Goal: Task Accomplishment & Management: Manage account settings

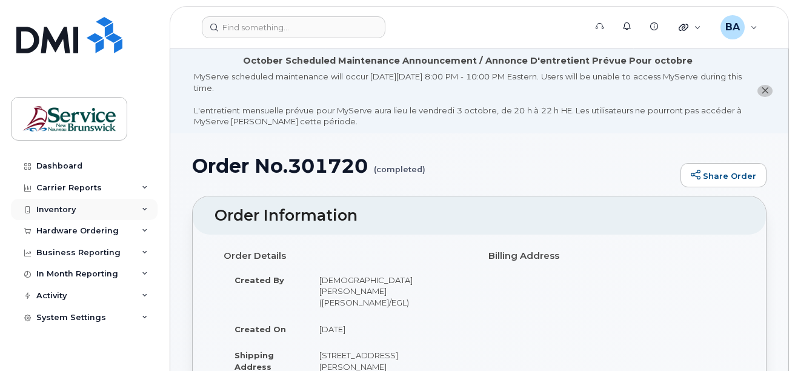
click at [57, 212] on div "Inventory" at bounding box center [55, 210] width 39 height 10
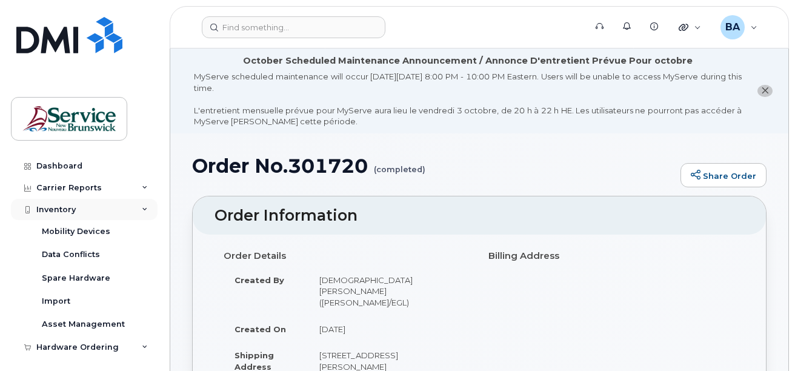
click at [56, 205] on div "Inventory" at bounding box center [55, 210] width 39 height 10
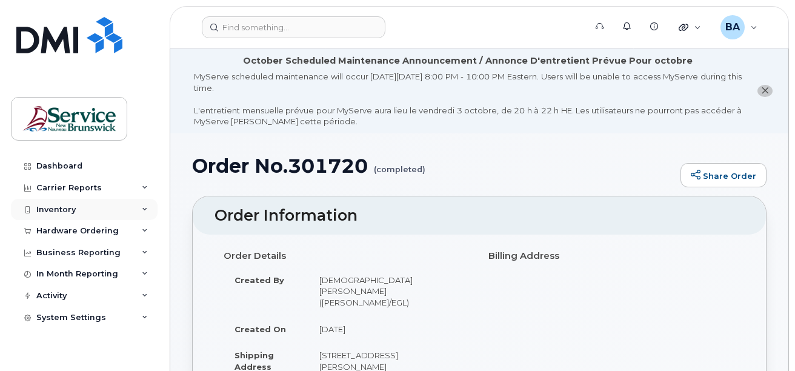
click at [56, 205] on div "Inventory" at bounding box center [55, 210] width 39 height 10
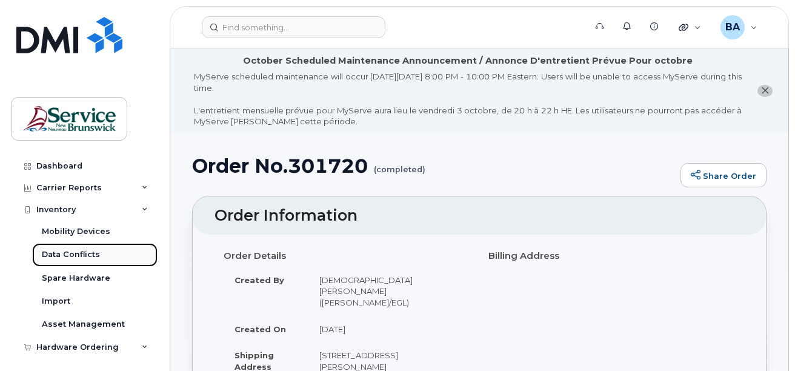
click at [58, 252] on div "Data Conflicts" at bounding box center [71, 254] width 58 height 11
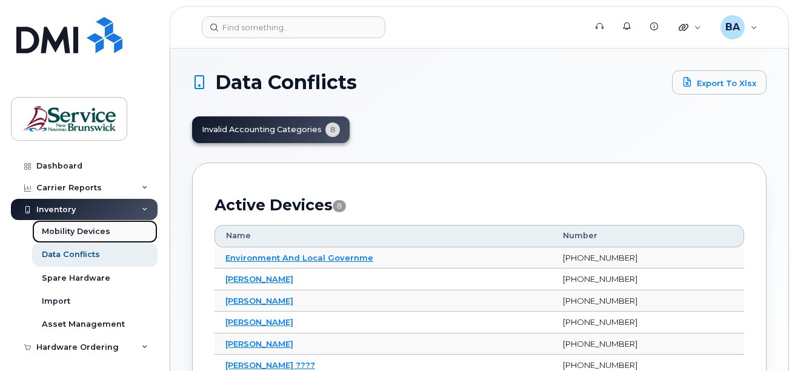
click at [76, 233] on div "Mobility Devices" at bounding box center [76, 231] width 68 height 11
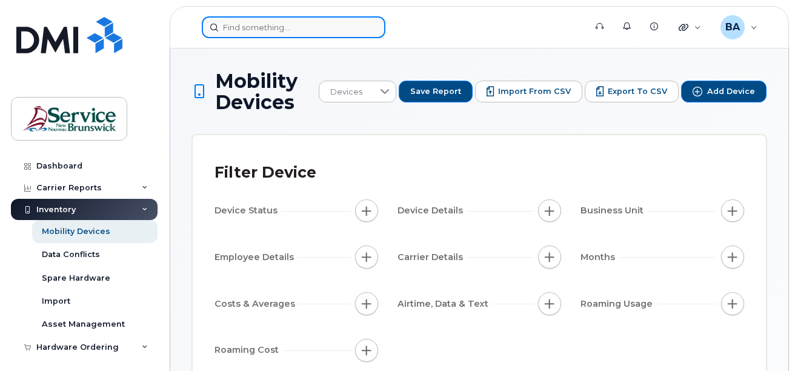
click at [256, 27] on input at bounding box center [294, 27] width 184 height 22
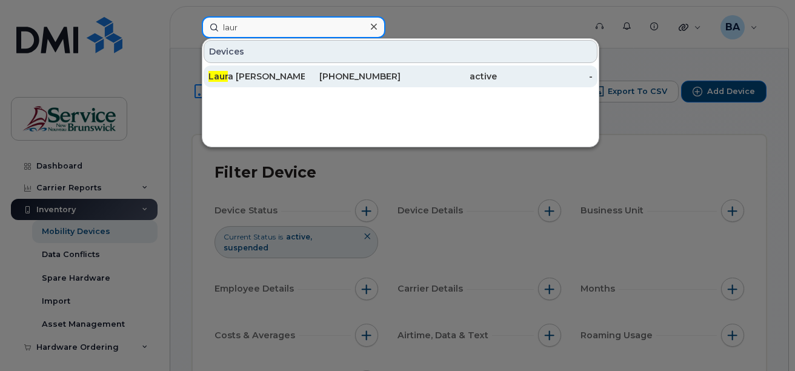
type input "laur"
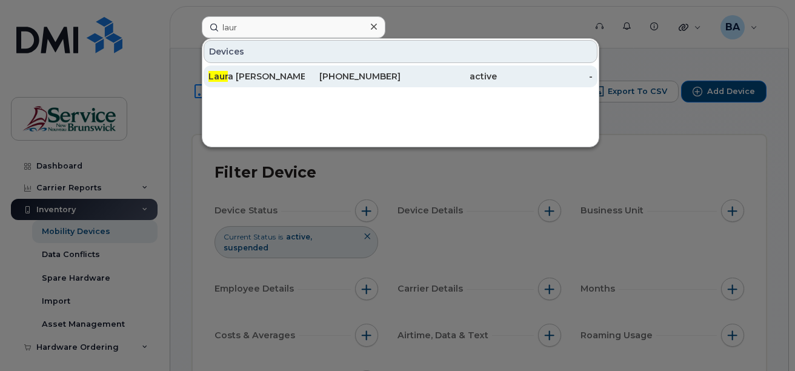
click at [229, 81] on div "Laur a Lavigne" at bounding box center [257, 76] width 96 height 12
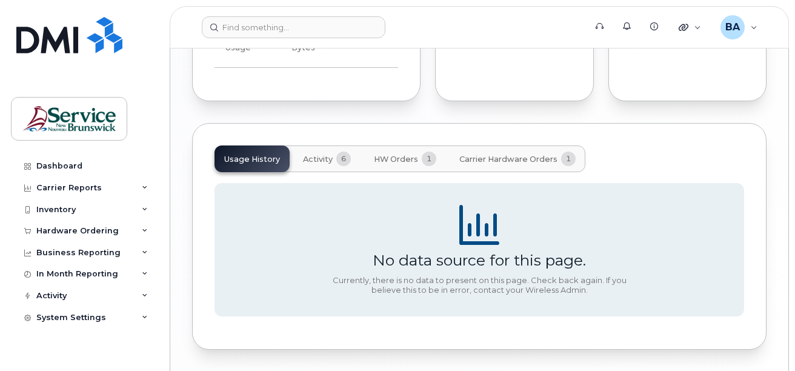
scroll to position [1176, 0]
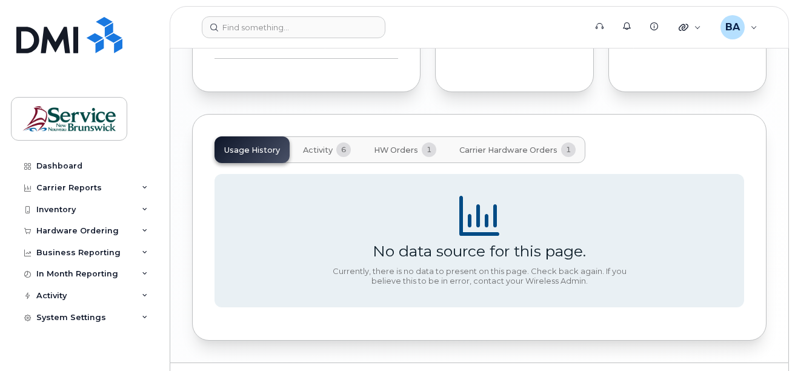
click at [315, 145] on span "Activity" at bounding box center [318, 150] width 30 height 10
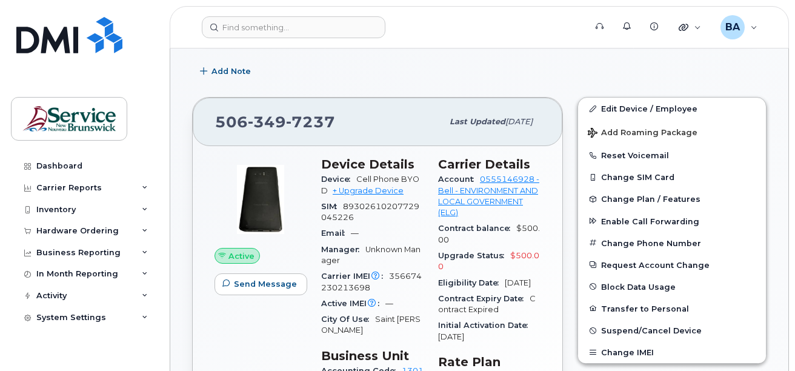
scroll to position [301, 0]
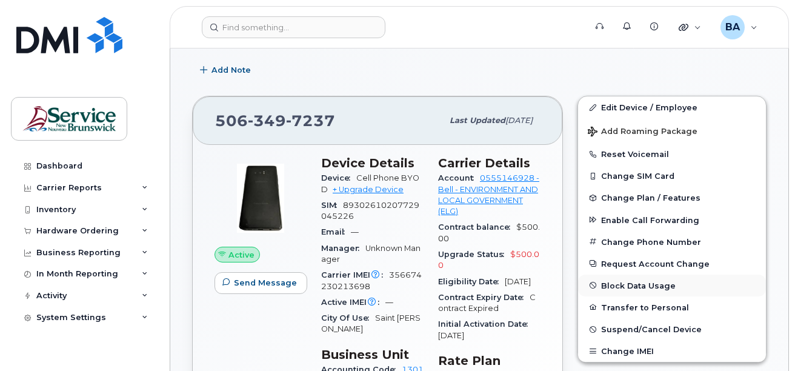
click at [636, 284] on button "Block Data Usage" at bounding box center [672, 286] width 188 height 22
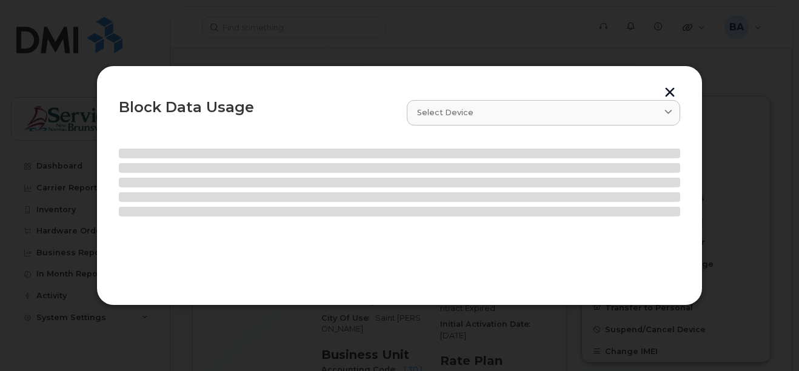
select select
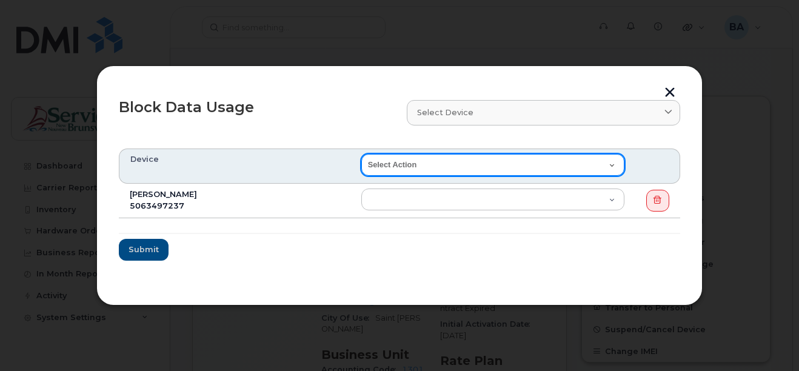
click at [389, 158] on select "Select Action End of Bill Cycle Indefinitely" at bounding box center [492, 165] width 263 height 22
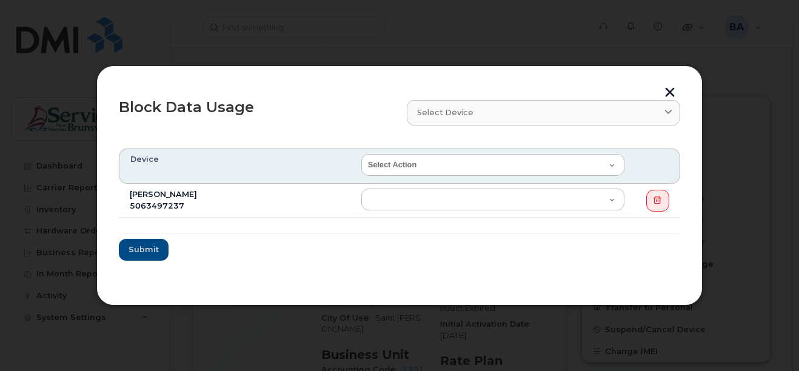
click at [623, 237] on form "Device Select Action End of Bill Cycle Indefinitely Laura Lavigne 5063497237 En…" at bounding box center [399, 205] width 561 height 112
click at [662, 198] on span "button" at bounding box center [658, 201] width 12 height 12
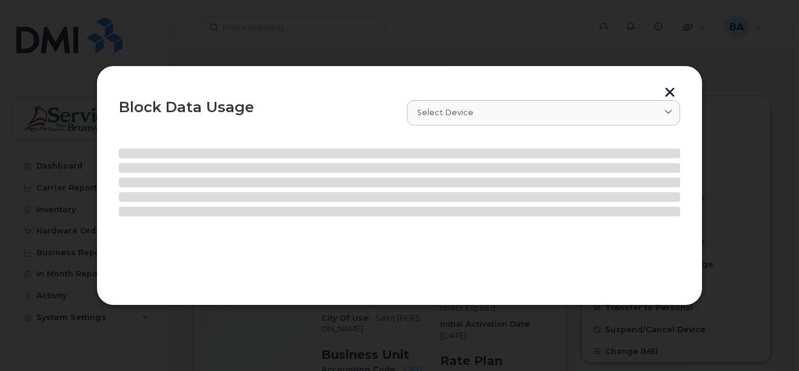
click at [629, 219] on section at bounding box center [399, 210] width 561 height 145
click at [666, 91] on button "button" at bounding box center [670, 93] width 18 height 13
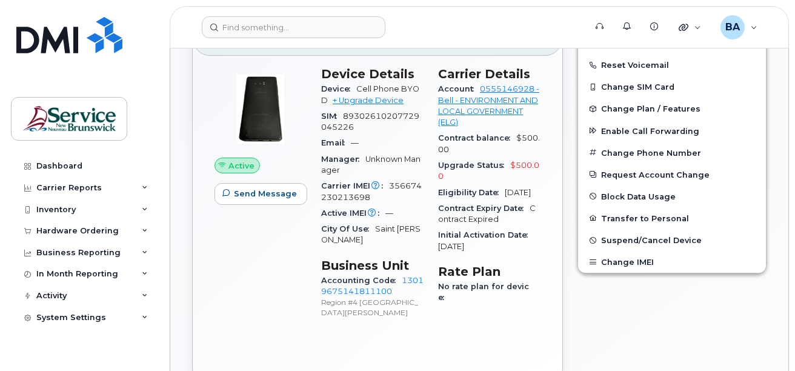
scroll to position [422, 0]
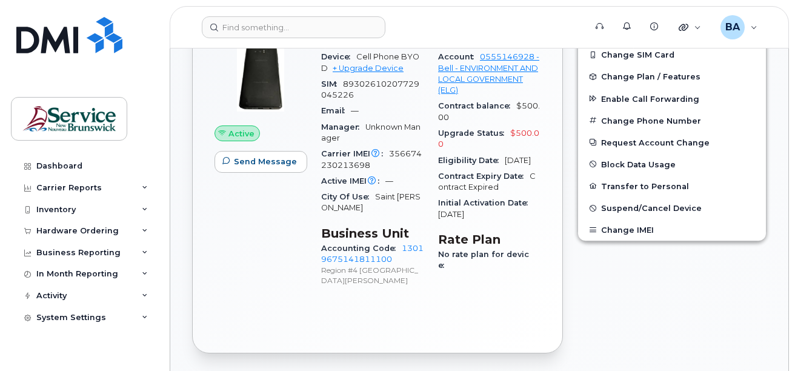
click at [467, 247] on h3 "Rate Plan" at bounding box center [489, 239] width 102 height 15
click at [629, 79] on span "Change Plan / Features" at bounding box center [650, 76] width 99 height 9
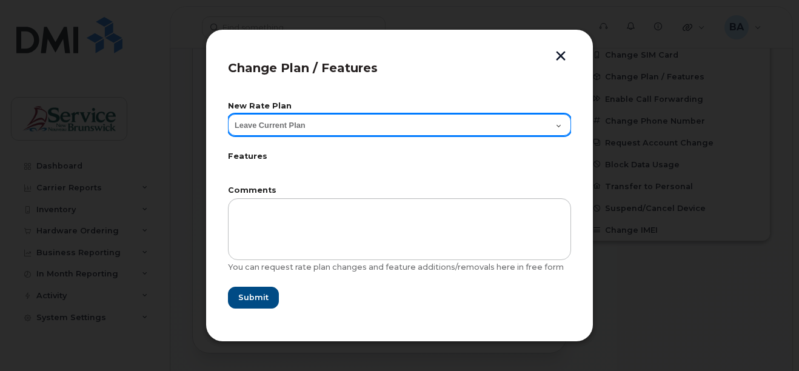
click at [259, 129] on select "Leave Current Plan Corporate Voice" at bounding box center [399, 125] width 343 height 22
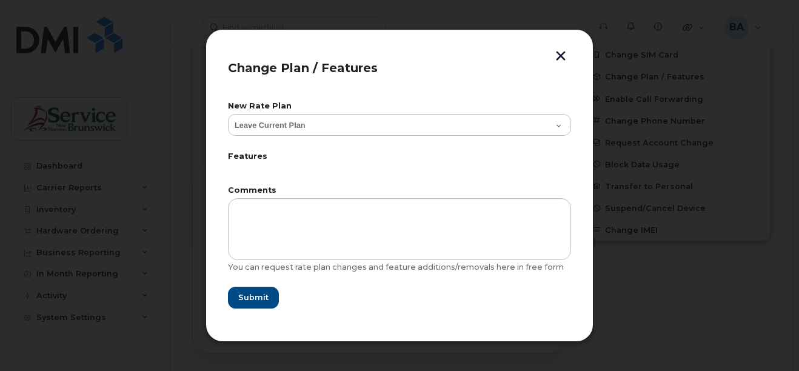
click at [559, 52] on button "button" at bounding box center [561, 57] width 18 height 13
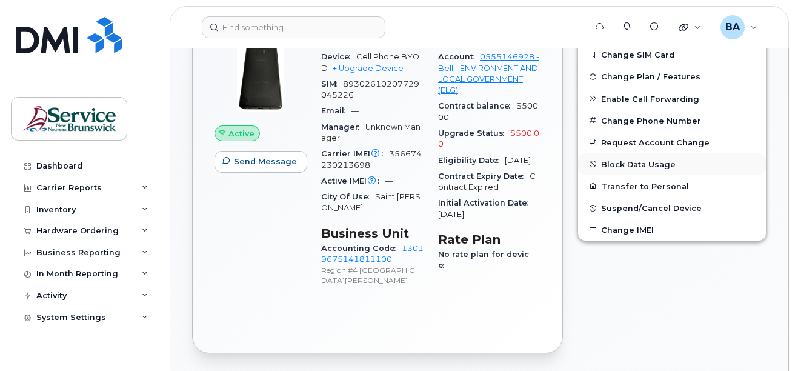
click at [636, 161] on button "Block Data Usage" at bounding box center [672, 164] width 188 height 22
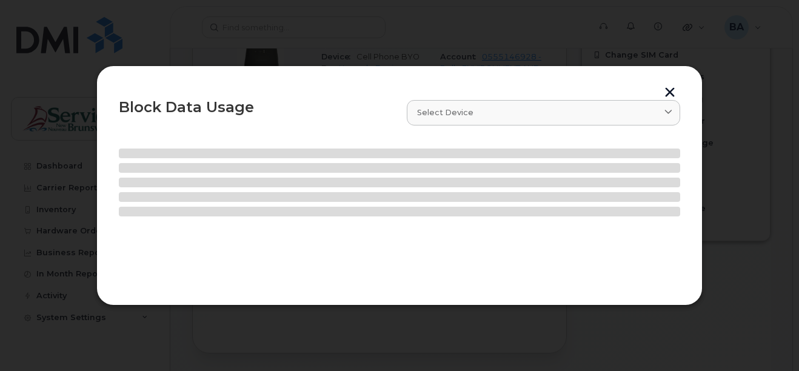
click at [672, 91] on button "button" at bounding box center [670, 93] width 18 height 13
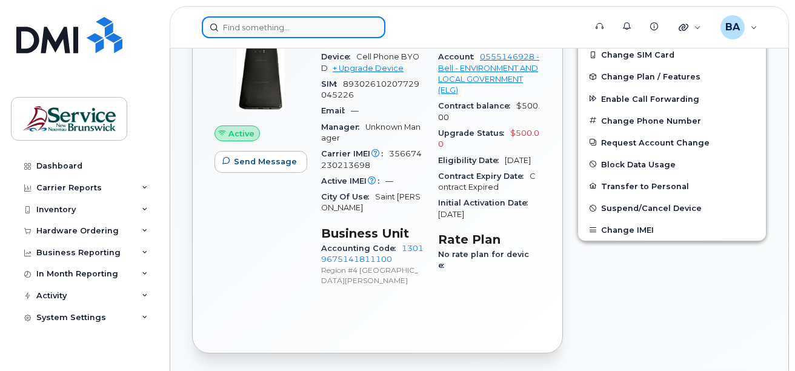
click at [241, 22] on input at bounding box center [294, 27] width 184 height 22
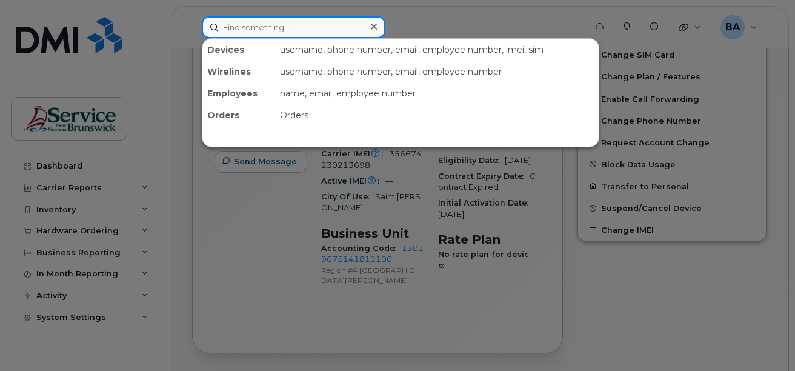
type input "April"
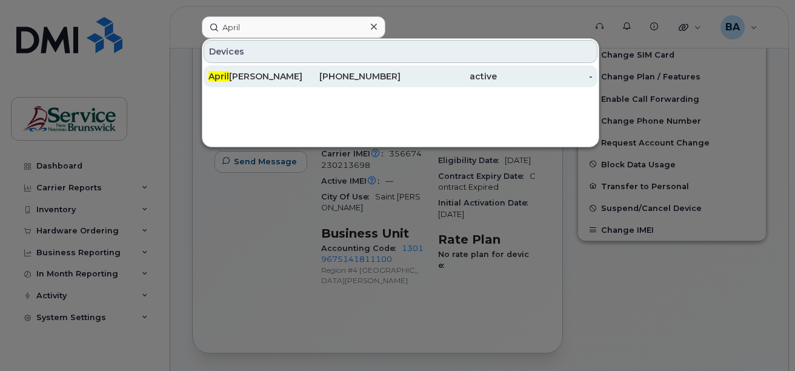
click at [249, 75] on div "April Bishop" at bounding box center [257, 76] width 96 height 12
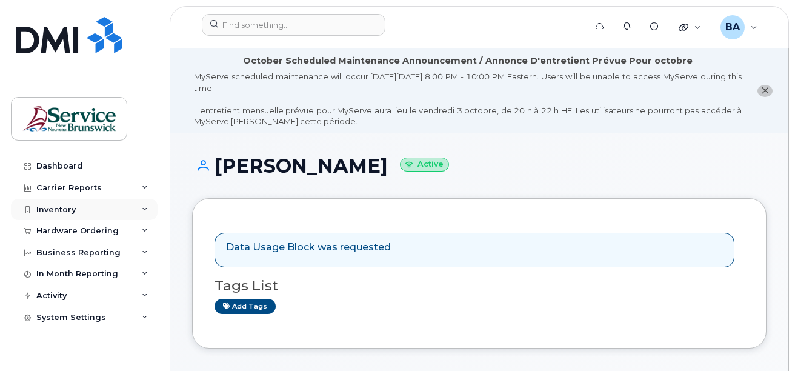
click at [56, 206] on div "Inventory" at bounding box center [55, 210] width 39 height 10
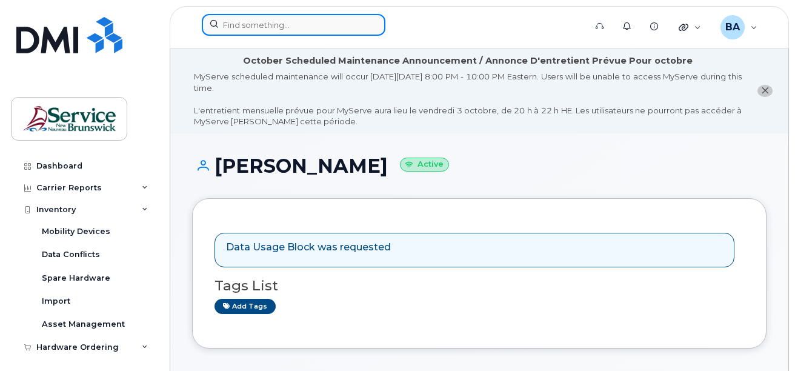
click at [262, 25] on input at bounding box center [294, 25] width 184 height 22
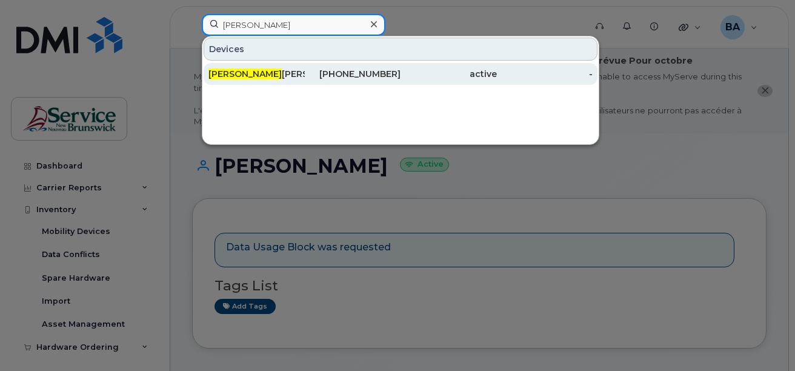
type input "laura"
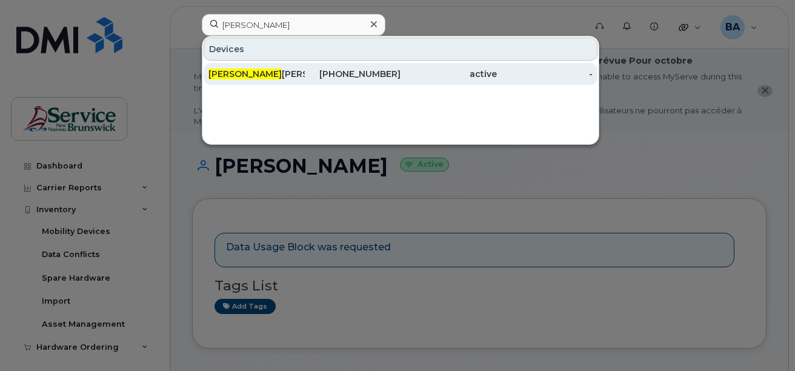
click at [233, 73] on div "Laura Lavigne" at bounding box center [257, 74] width 96 height 12
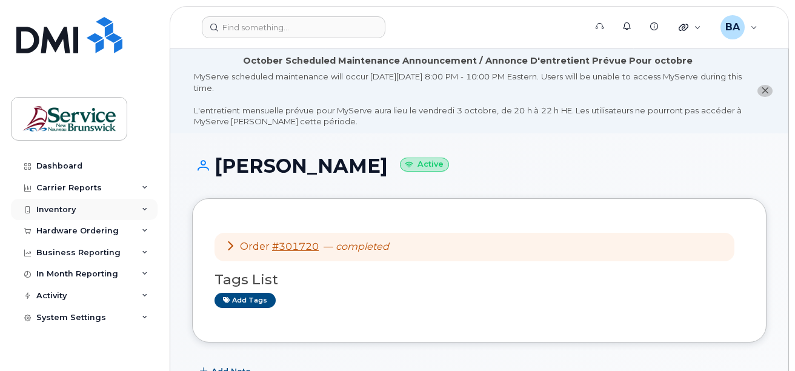
click at [55, 207] on div "Inventory" at bounding box center [55, 210] width 39 height 10
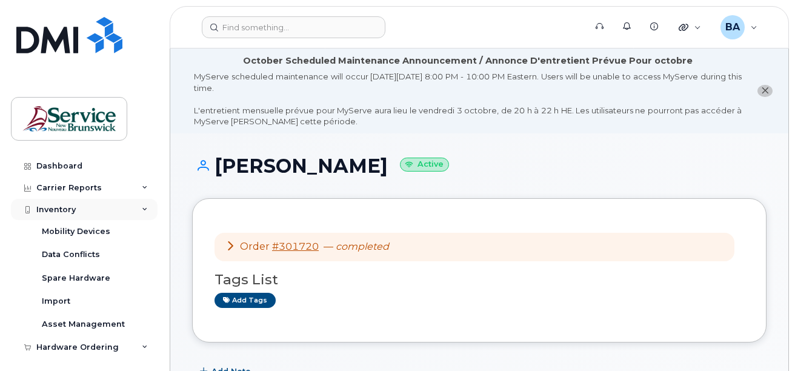
click at [55, 207] on div "Inventory" at bounding box center [55, 210] width 39 height 10
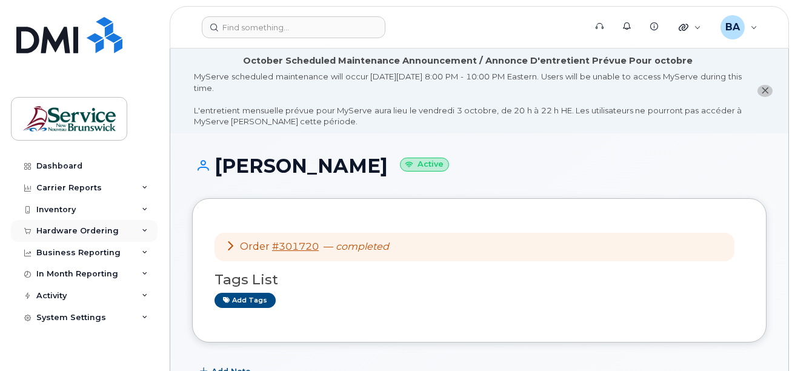
click at [73, 232] on div "Hardware Ordering" at bounding box center [77, 231] width 82 height 10
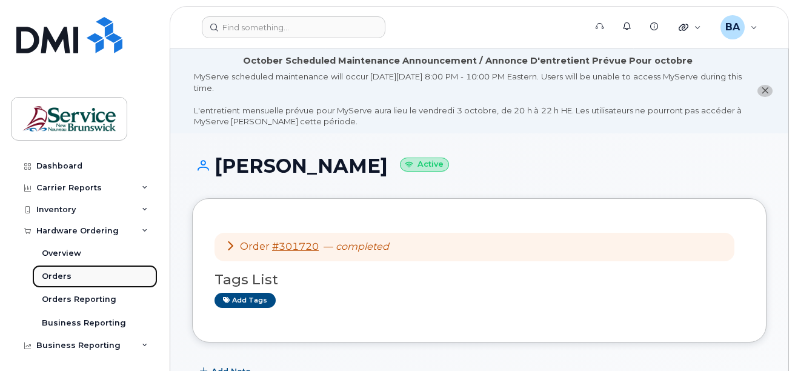
click at [50, 275] on div "Orders" at bounding box center [57, 276] width 30 height 11
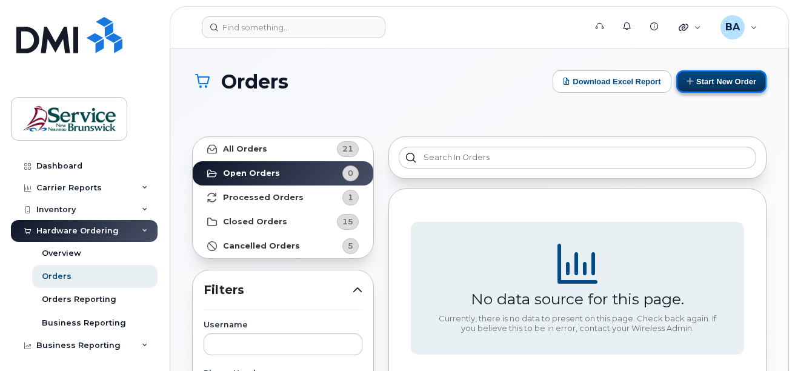
click at [691, 80] on icon at bounding box center [691, 81] width 8 height 8
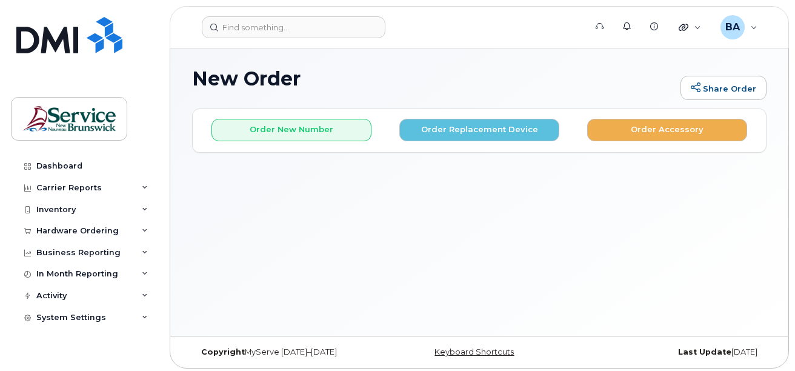
scroll to position [91, 0]
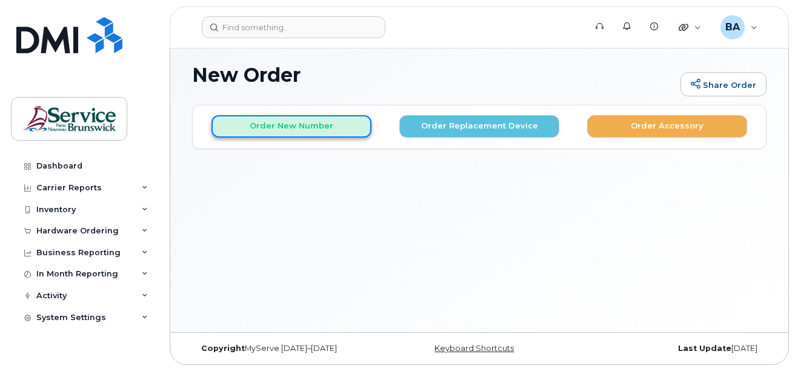
click at [329, 129] on button "Order New Number" at bounding box center [292, 126] width 160 height 22
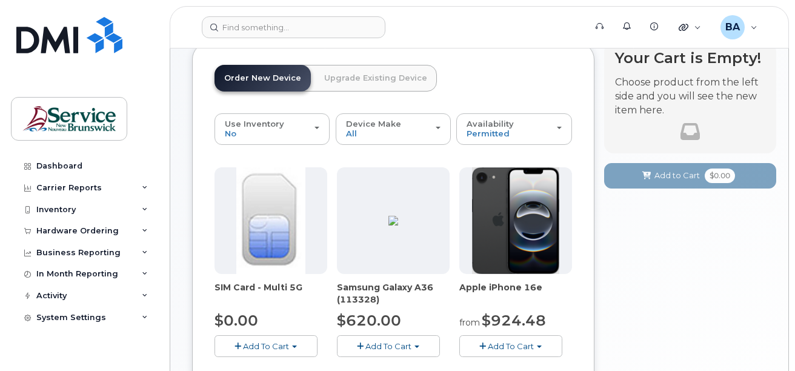
scroll to position [178, 0]
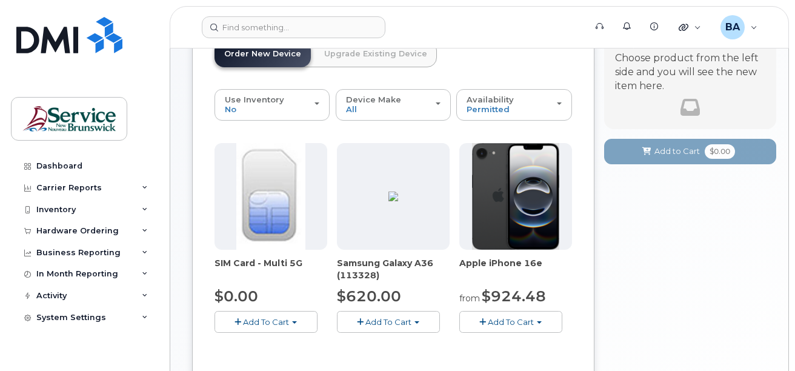
click at [242, 322] on button "Add To Cart" at bounding box center [266, 321] width 103 height 21
click at [239, 321] on span "button" at bounding box center [238, 322] width 7 height 8
click at [249, 338] on link "$0.00 - New Activation" at bounding box center [275, 344] width 115 height 15
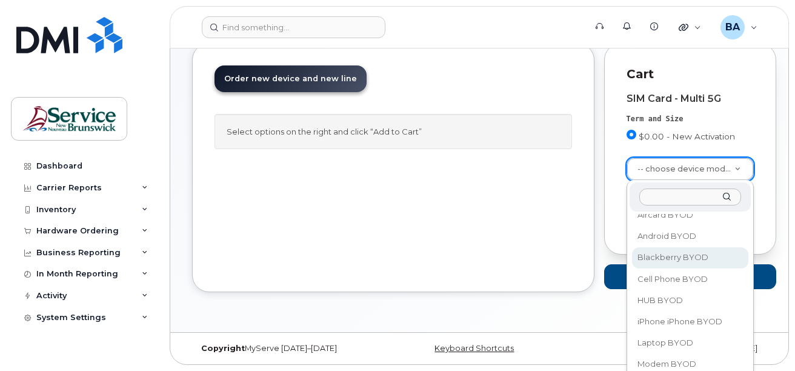
scroll to position [0, 0]
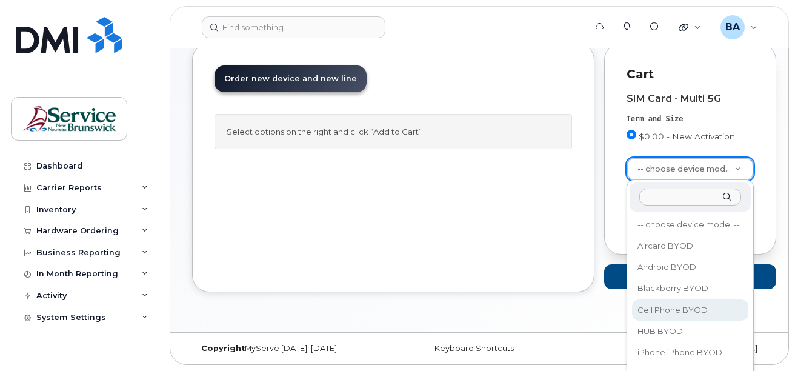
select select "2457"
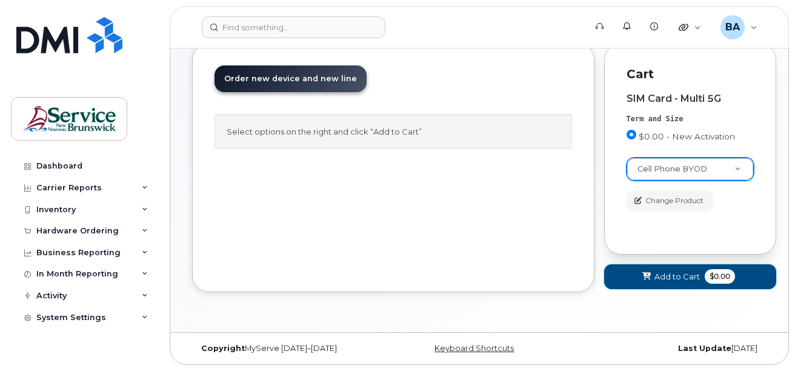
click at [644, 274] on icon at bounding box center [647, 277] width 8 height 8
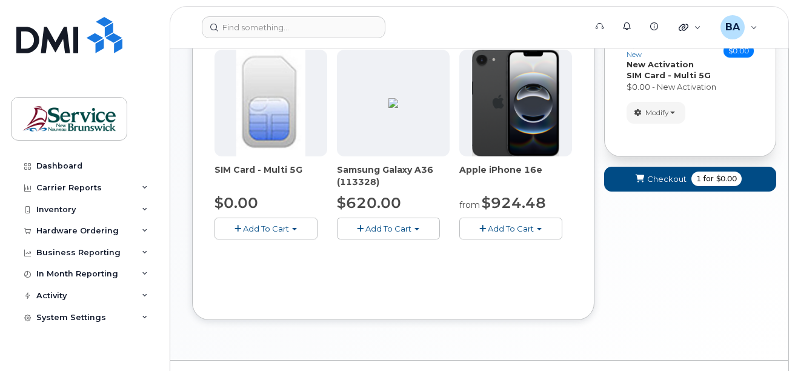
scroll to position [238, 0]
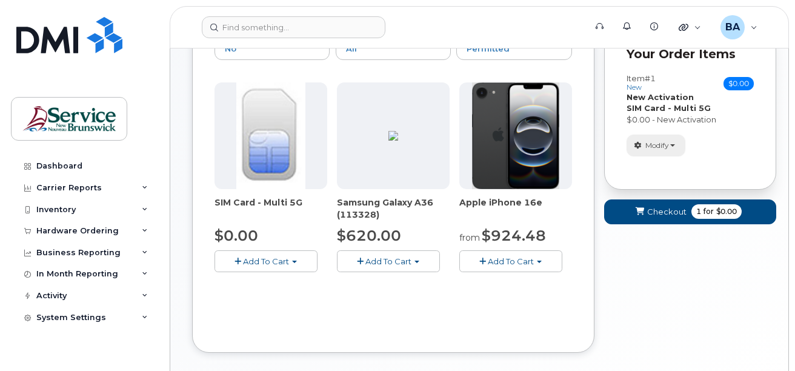
click at [666, 147] on span "Modify" at bounding box center [658, 145] width 24 height 11
click at [655, 209] on span "Checkout" at bounding box center [666, 212] width 39 height 12
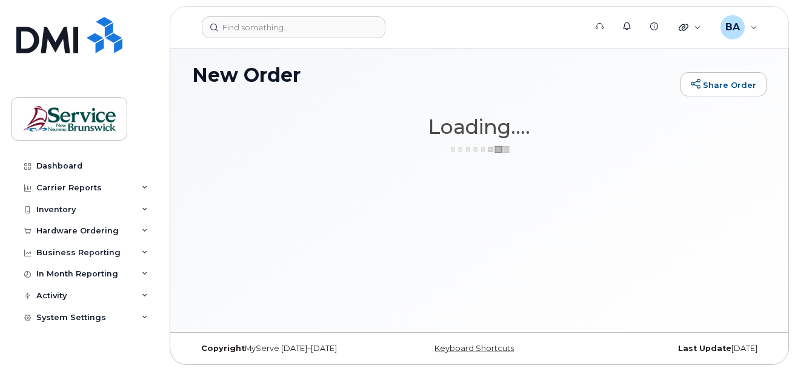
scroll to position [91, 0]
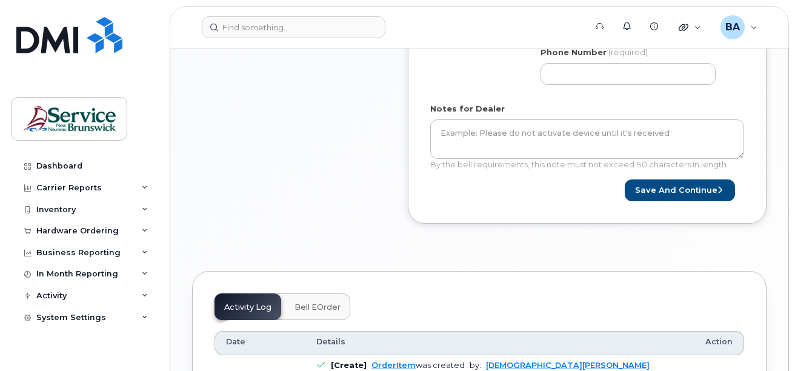
scroll to position [727, 0]
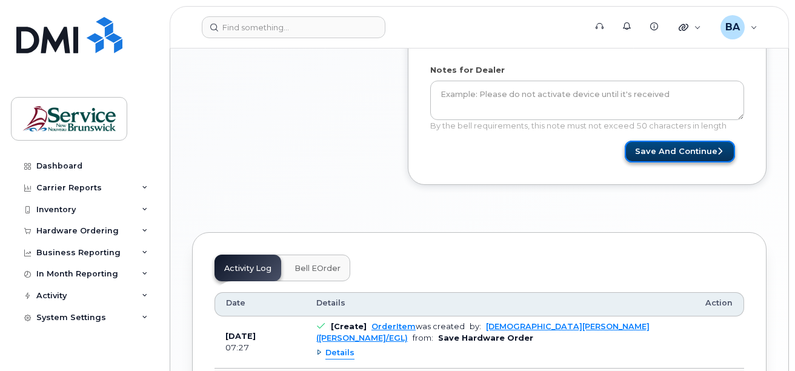
click at [658, 152] on button "Save and Continue" at bounding box center [680, 152] width 110 height 22
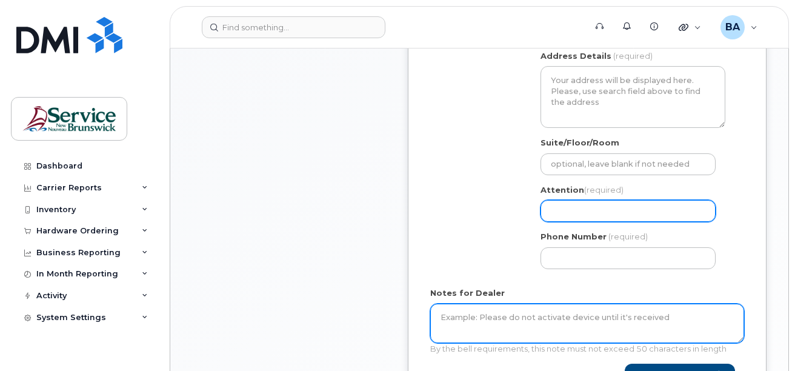
scroll to position [462, 0]
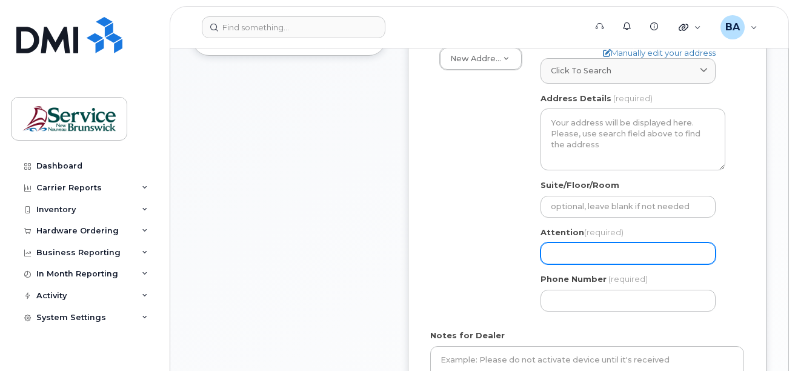
select select
type input "A"
select select
type input "Ao"
select select
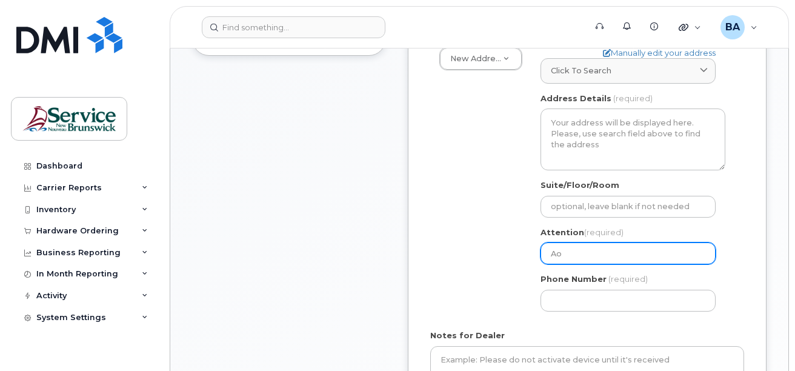
type input "Aoi"
select select
type input "Aoiu"
select select
type input "Aoiuj"
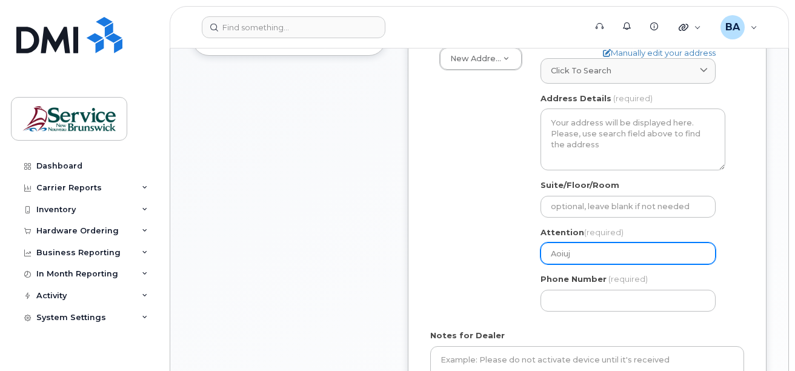
select select
type input "Aoiujo"
select select
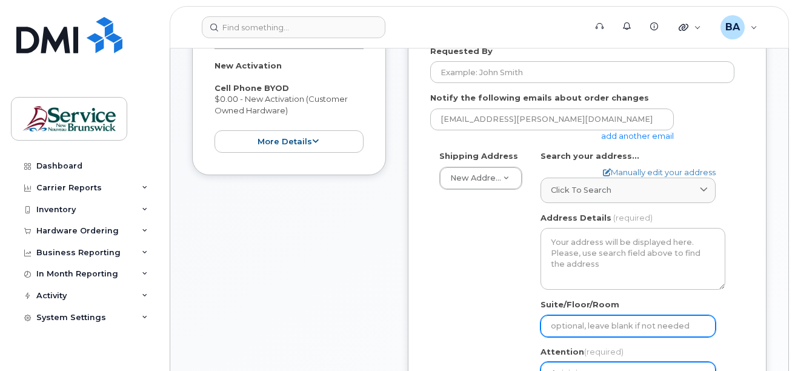
scroll to position [341, 0]
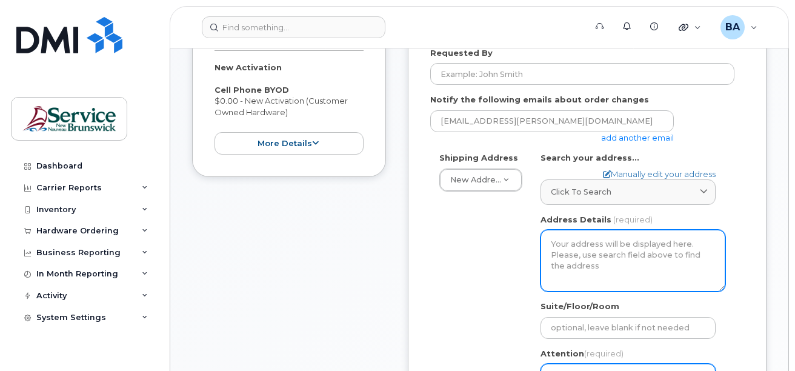
type input "Aoiujoi"
click at [551, 239] on textarea "Address Details" at bounding box center [633, 261] width 185 height 62
click at [575, 258] on textarea "Address Details" at bounding box center [633, 261] width 185 height 62
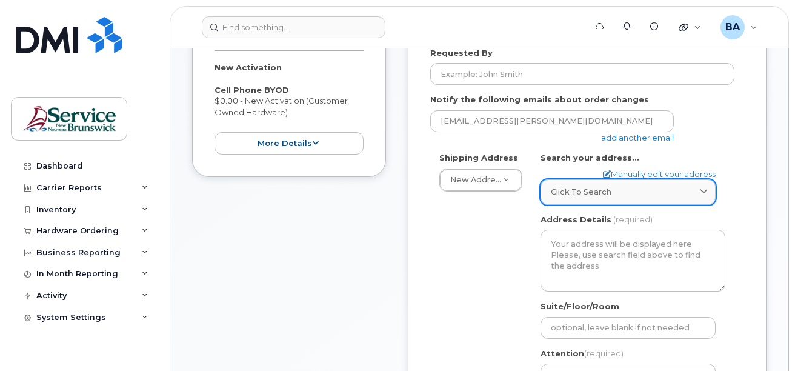
click at [576, 188] on span "Click to search" at bounding box center [581, 192] width 61 height 12
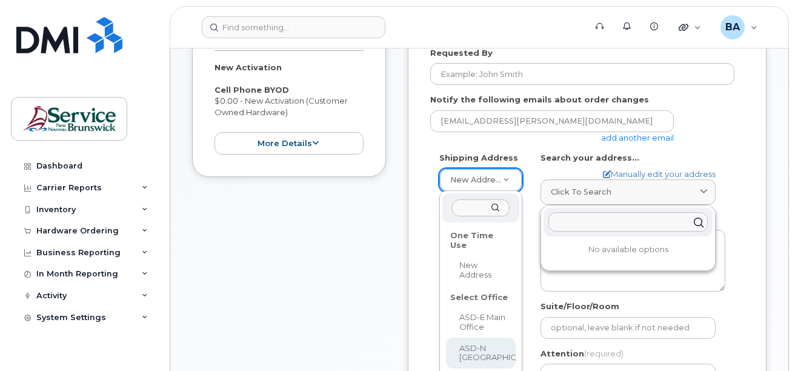
select select
type textarea "155 Munro St Bathurst New Brunswick E2A 1G3"
type input "[PERSON_NAME]"
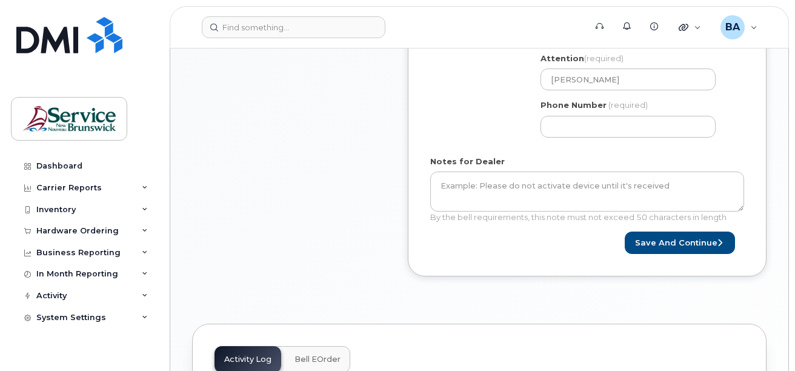
scroll to position [583, 0]
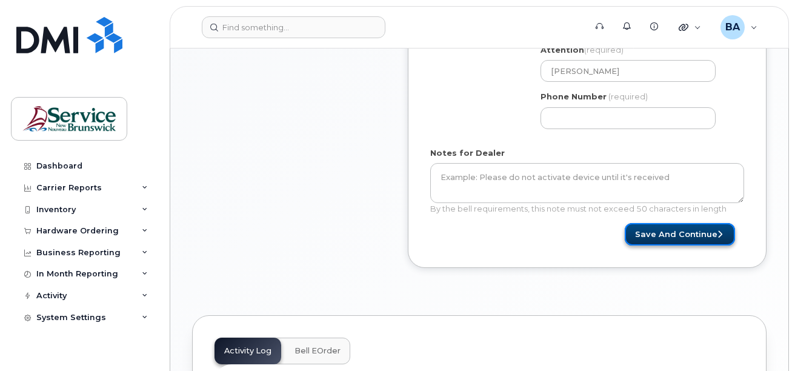
click at [678, 225] on button "Save and Continue" at bounding box center [680, 234] width 110 height 22
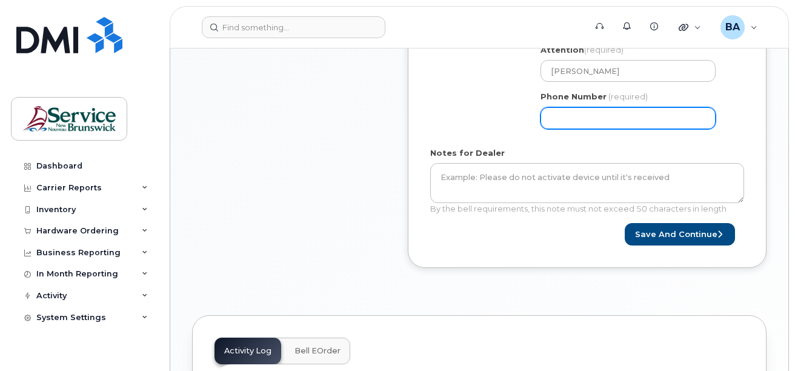
click at [585, 124] on input "Phone Number" at bounding box center [628, 118] width 175 height 22
type input "5062591596"
select select
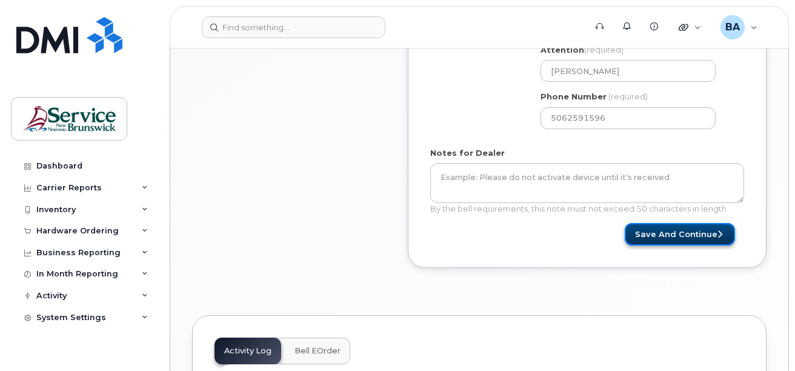
click at [659, 239] on button "Save and Continue" at bounding box center [680, 234] width 110 height 22
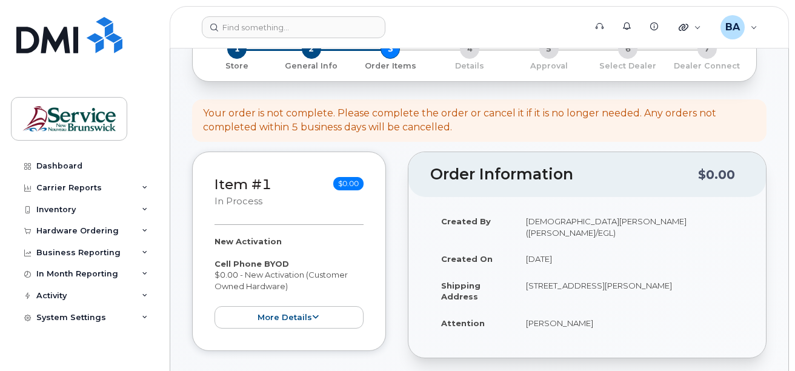
scroll to position [182, 0]
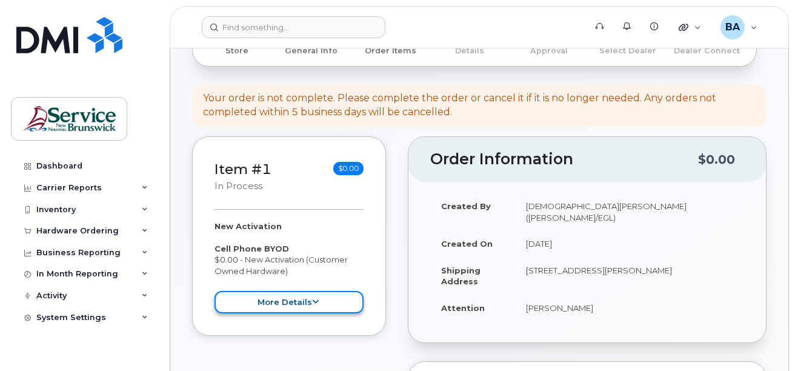
click at [290, 310] on button "more details" at bounding box center [289, 302] width 149 height 22
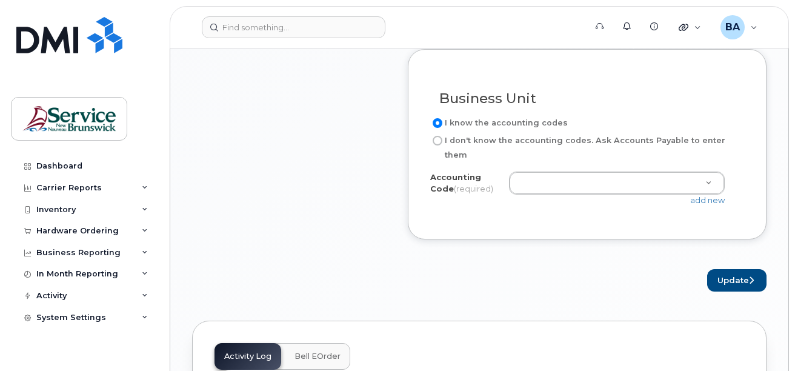
scroll to position [1091, 0]
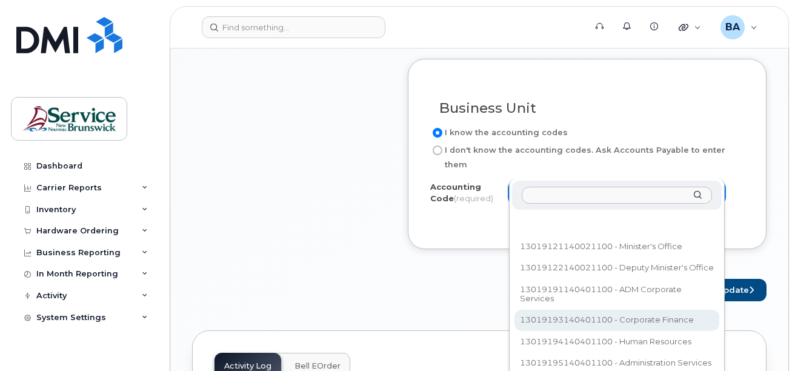
select select "13019193140401100"
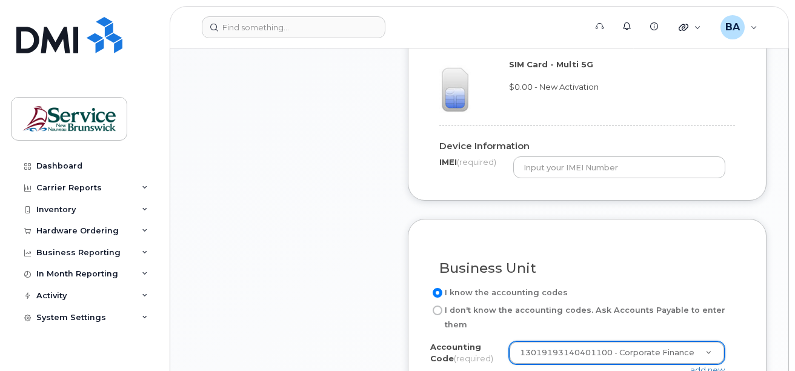
scroll to position [909, 0]
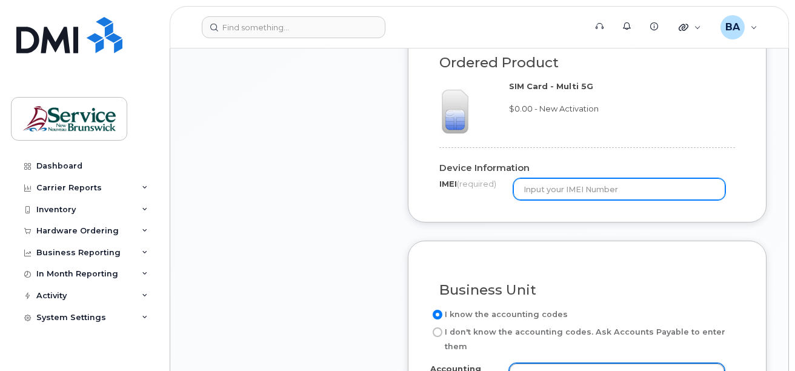
click at [538, 181] on input "text" at bounding box center [619, 189] width 212 height 22
type input "122434q3"
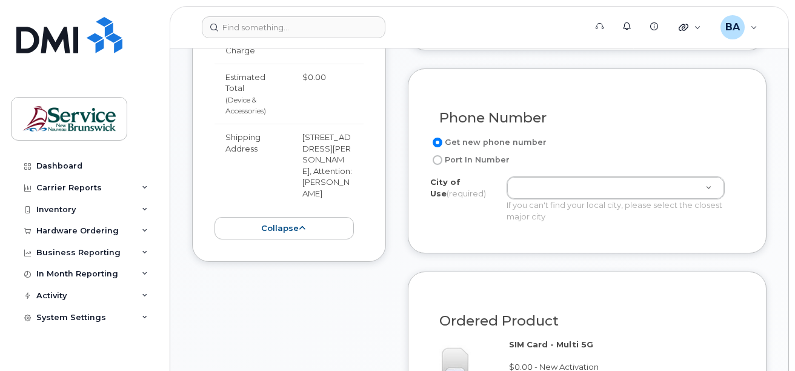
scroll to position [606, 0]
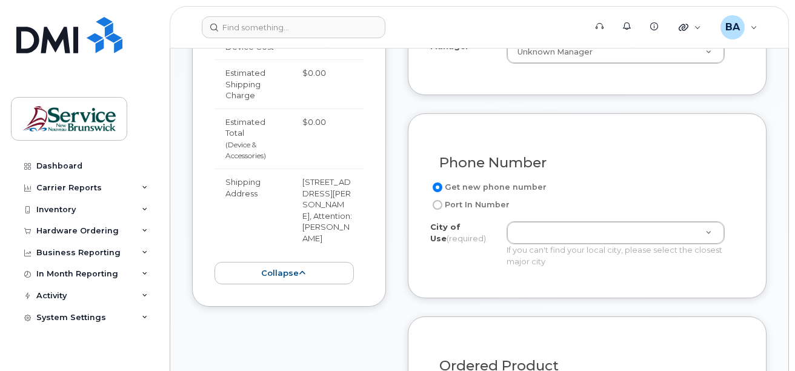
click at [561, 209] on div "Get new phone number Port In Number City of Use (required) If you can't find yo…" at bounding box center [587, 228] width 314 height 96
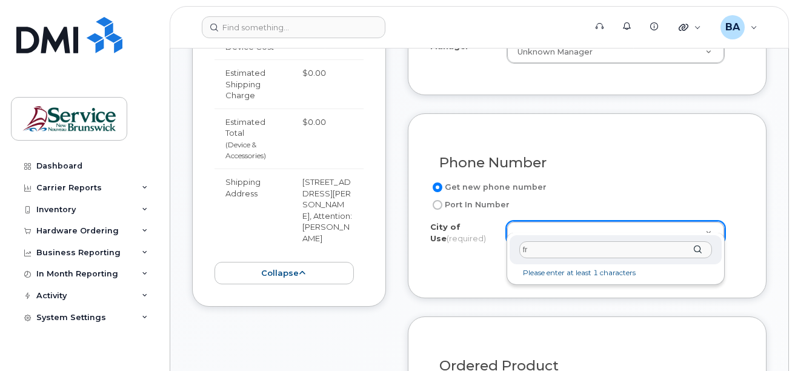
type input "fre"
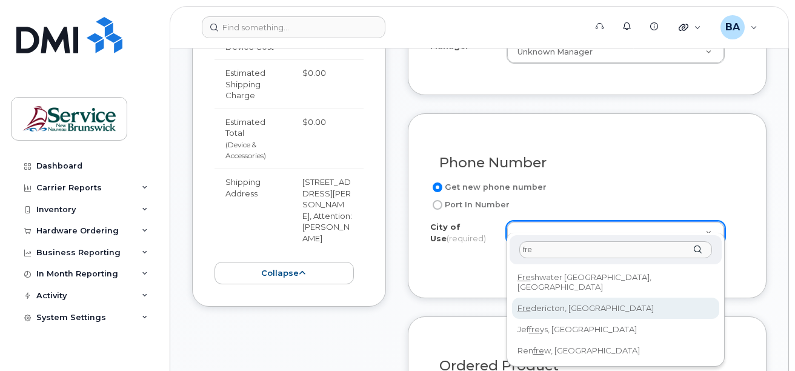
type input "1578"
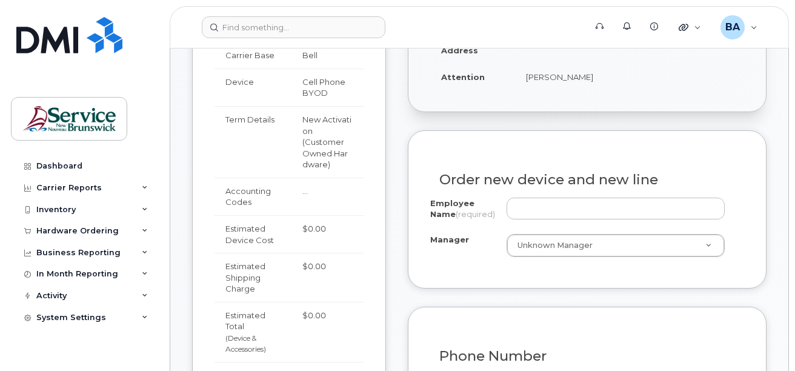
scroll to position [364, 0]
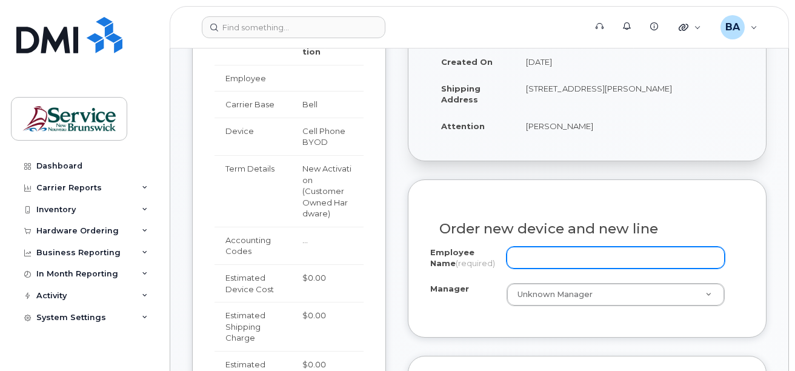
click at [544, 247] on input "Employee Name (required)" at bounding box center [616, 258] width 219 height 22
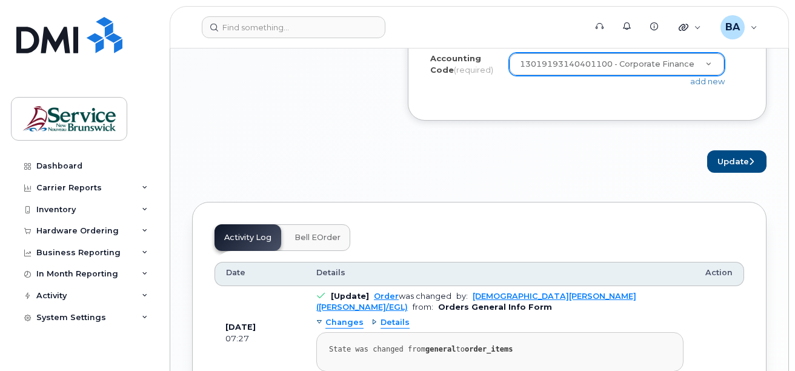
scroll to position [1212, 0]
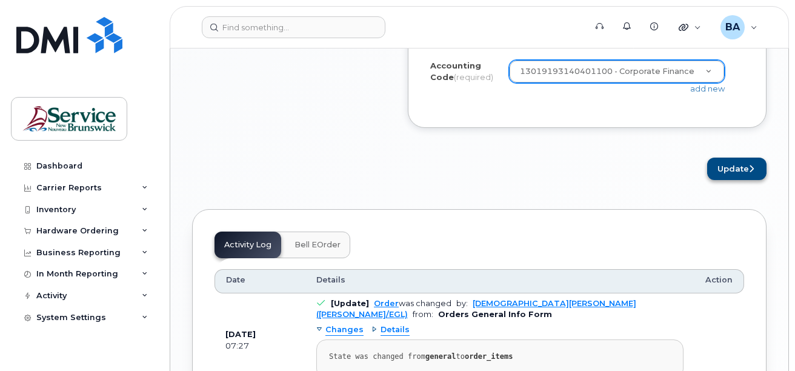
type input "arffe"
click at [726, 158] on button "Update" at bounding box center [736, 169] width 59 height 22
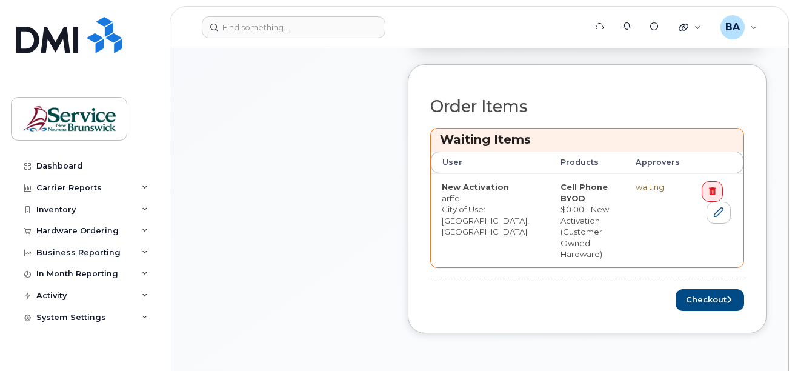
scroll to position [546, 0]
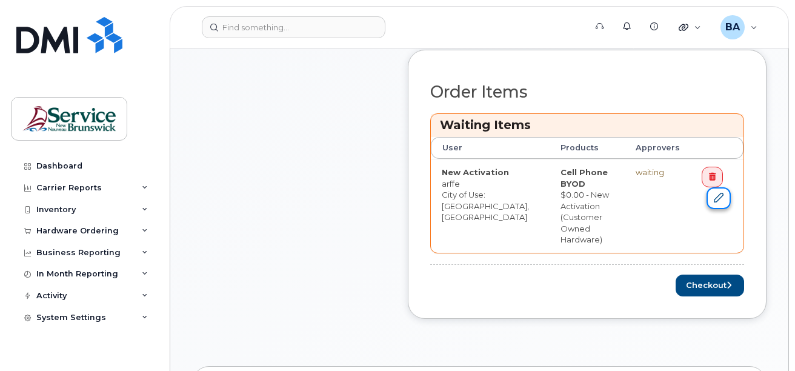
click at [714, 193] on icon at bounding box center [719, 198] width 10 height 10
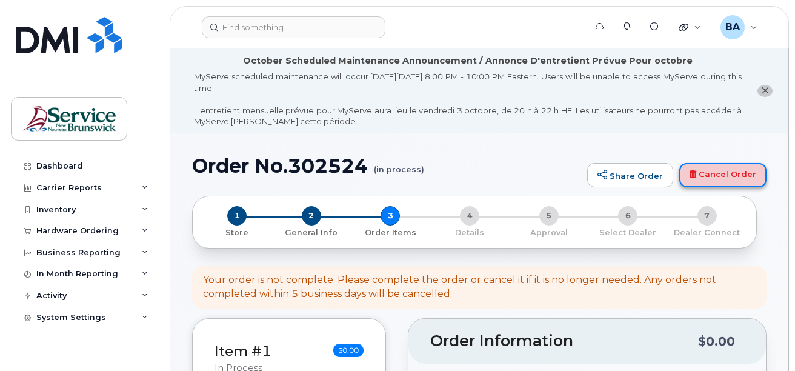
click at [703, 177] on link "Cancel Order" at bounding box center [722, 175] width 87 height 24
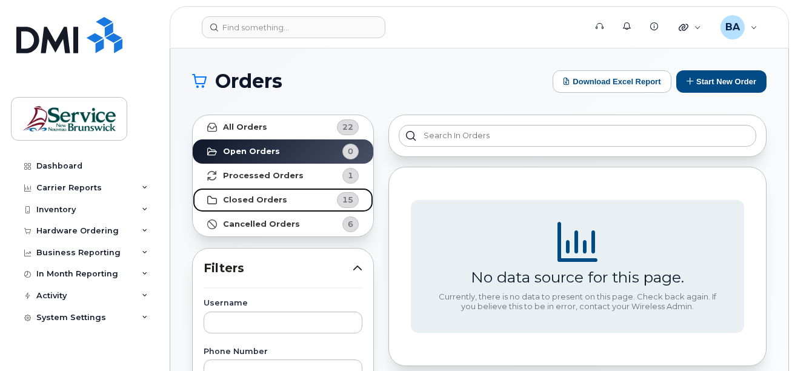
click at [242, 197] on strong "Closed Orders" at bounding box center [255, 200] width 64 height 10
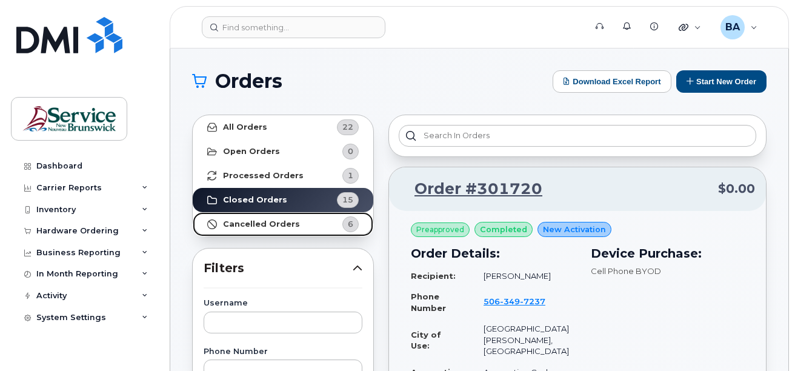
click at [279, 228] on strong "Cancelled Orders" at bounding box center [261, 224] width 77 height 10
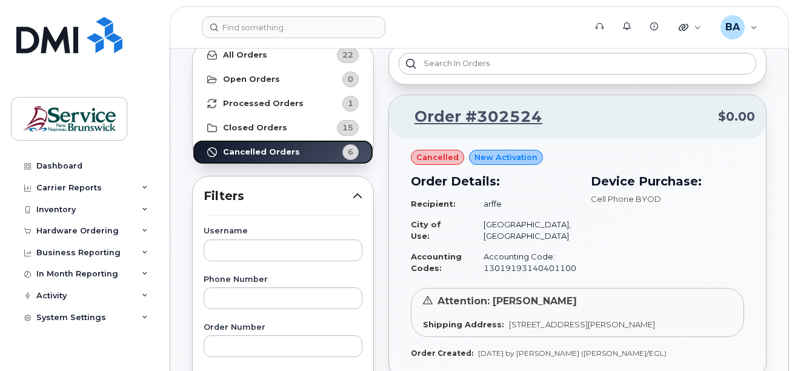
scroll to position [61, 0]
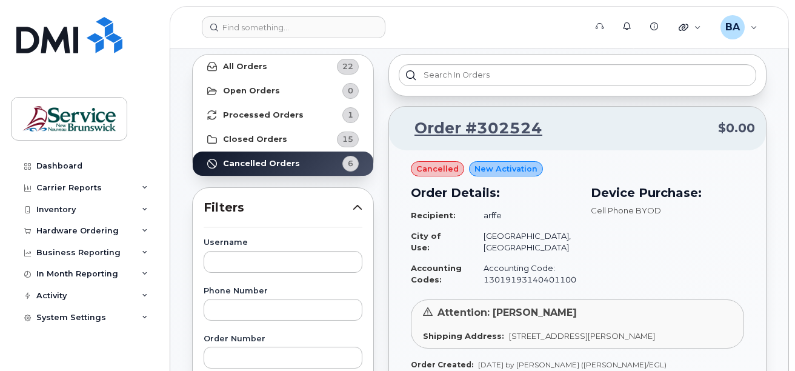
click at [719, 159] on div "cancelled New Activation Order Details: Recipient: arffe City of Use: Frederict…" at bounding box center [577, 270] width 377 height 240
click at [517, 130] on link "Order #302524" at bounding box center [471, 129] width 142 height 22
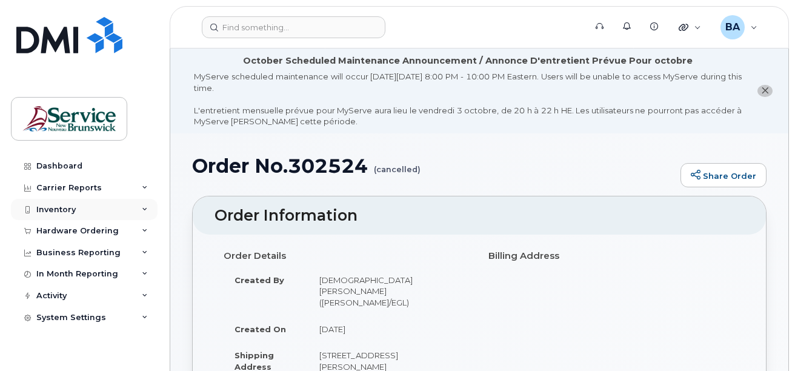
click at [48, 209] on div "Inventory" at bounding box center [55, 210] width 39 height 10
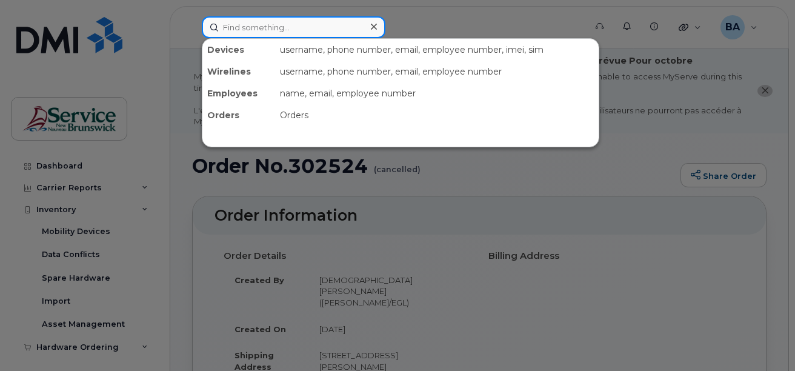
click at [249, 27] on input at bounding box center [294, 27] width 184 height 22
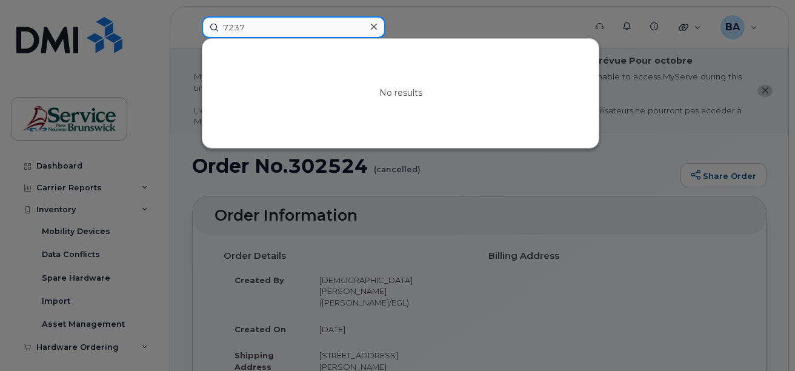
type input "7237"
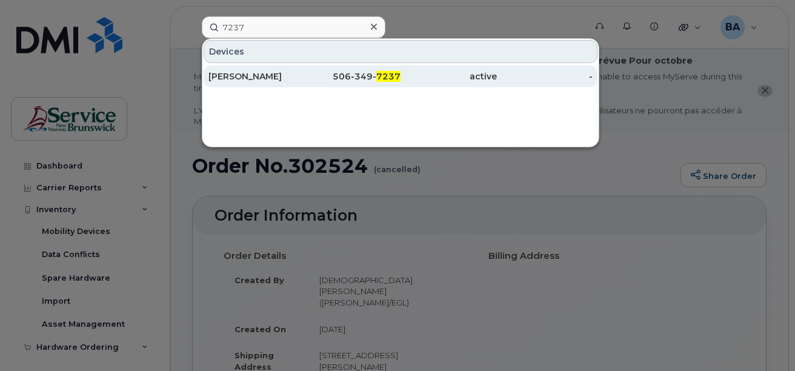
click at [242, 76] on div "[PERSON_NAME]" at bounding box center [257, 76] width 96 height 12
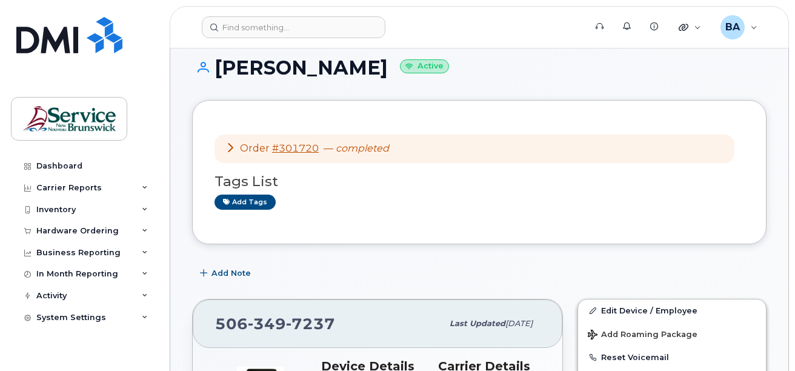
scroll to position [121, 0]
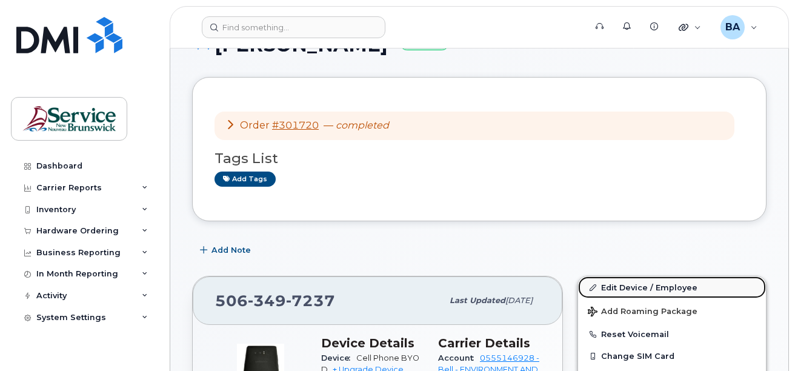
click at [615, 287] on link "Edit Device / Employee" at bounding box center [672, 287] width 188 height 22
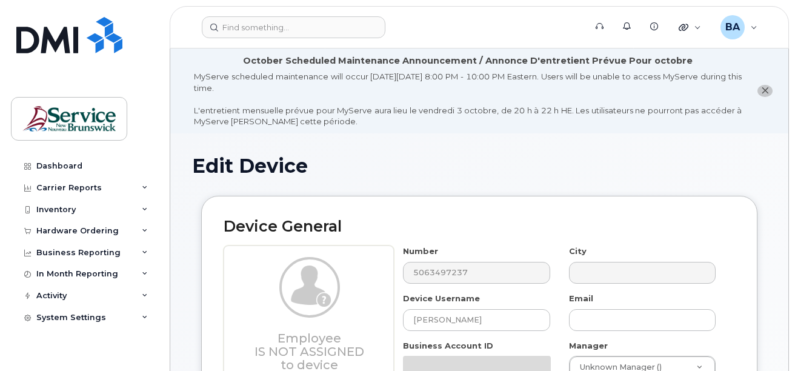
select select "35848228"
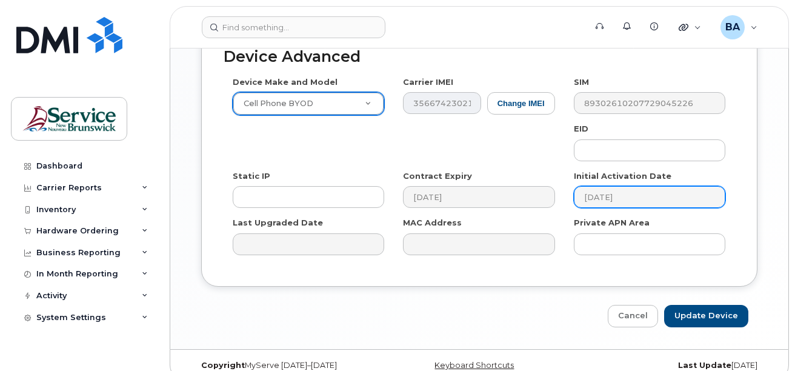
scroll to position [803, 0]
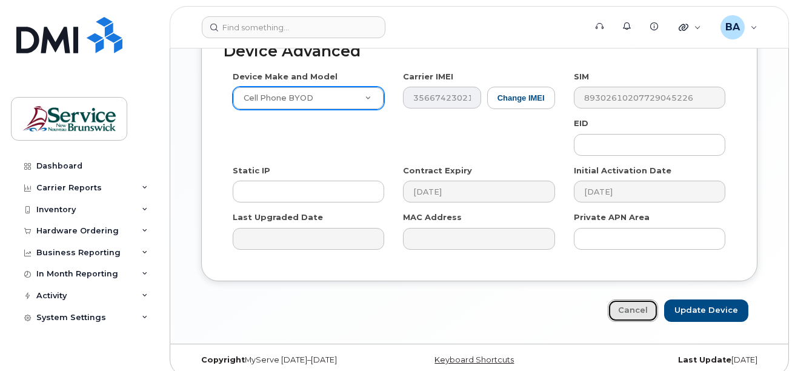
click at [640, 299] on link "Cancel" at bounding box center [633, 310] width 50 height 22
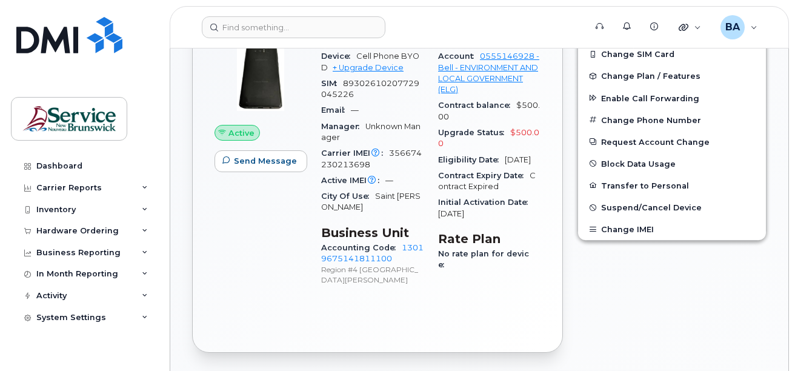
scroll to position [424, 0]
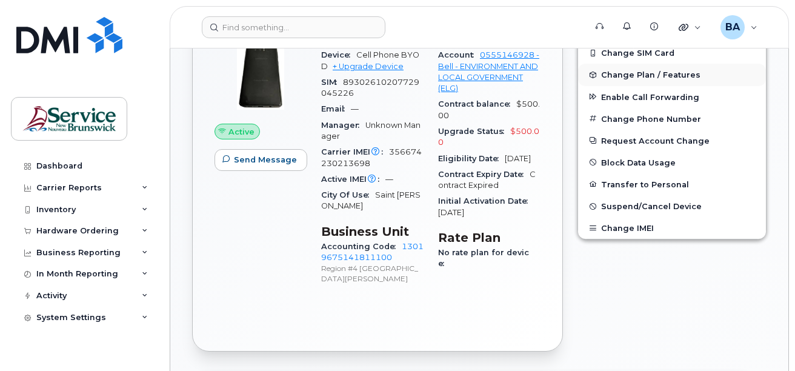
click at [633, 70] on span "Change Plan / Features" at bounding box center [650, 74] width 99 height 9
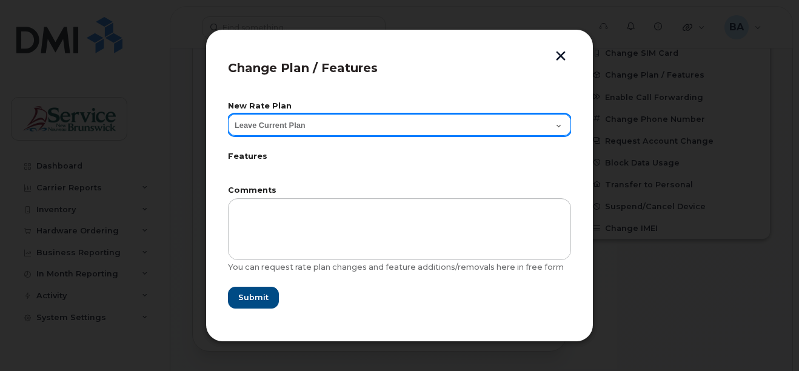
click at [290, 130] on select "Leave Current Plan Corporate Voice" at bounding box center [399, 125] width 343 height 22
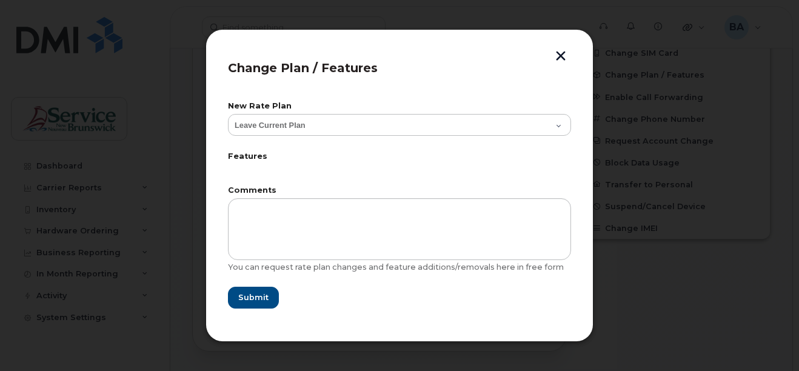
click at [563, 53] on button "button" at bounding box center [561, 57] width 18 height 13
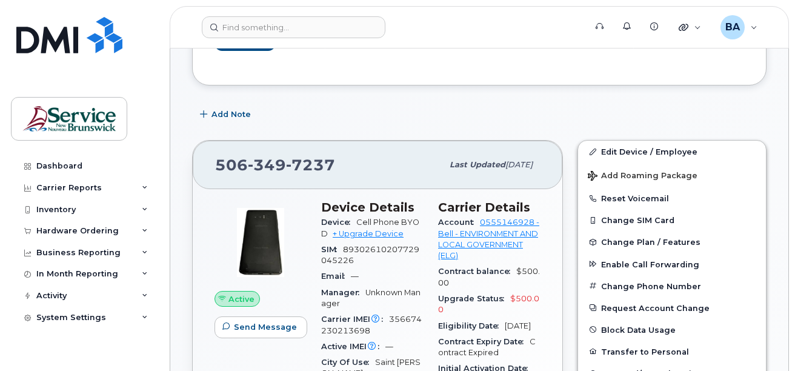
scroll to position [242, 0]
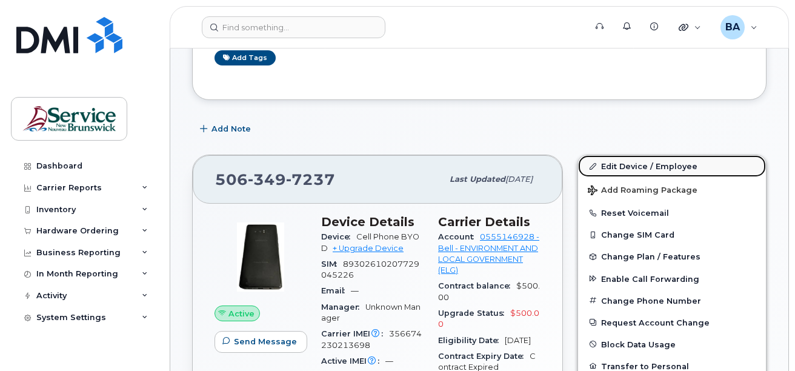
click at [619, 169] on link "Edit Device / Employee" at bounding box center [672, 166] width 188 height 22
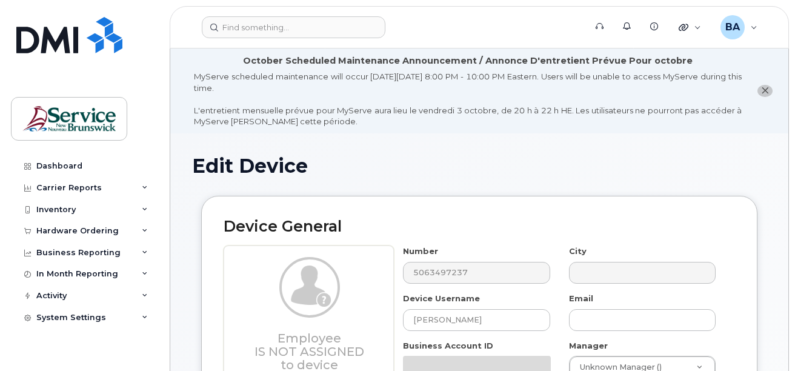
select select "35848228"
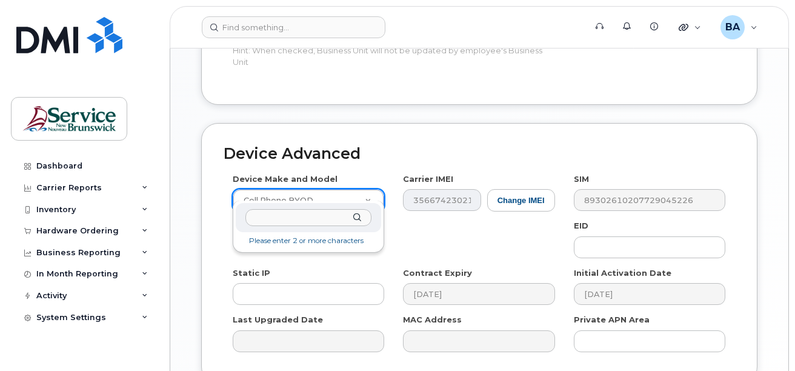
scroll to position [727, 0]
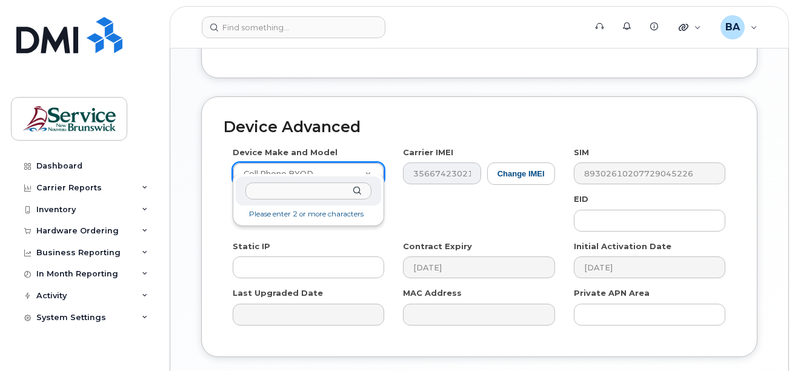
click at [279, 199] on input "text" at bounding box center [308, 191] width 126 height 18
click at [317, 192] on input "text" at bounding box center [308, 191] width 126 height 18
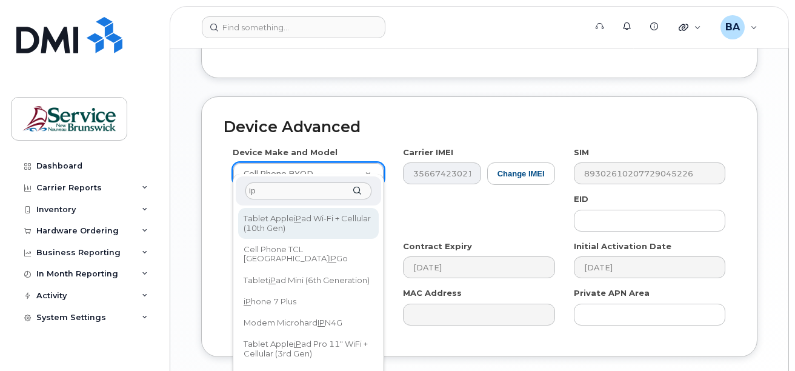
click at [264, 187] on input "ip" at bounding box center [308, 191] width 126 height 18
type input "i"
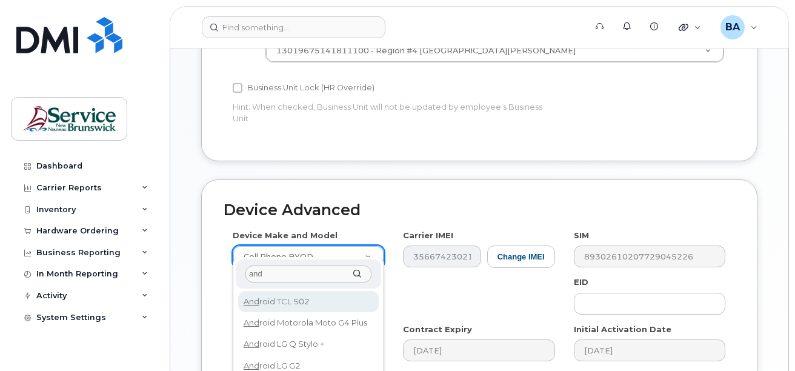
scroll to position [667, 0]
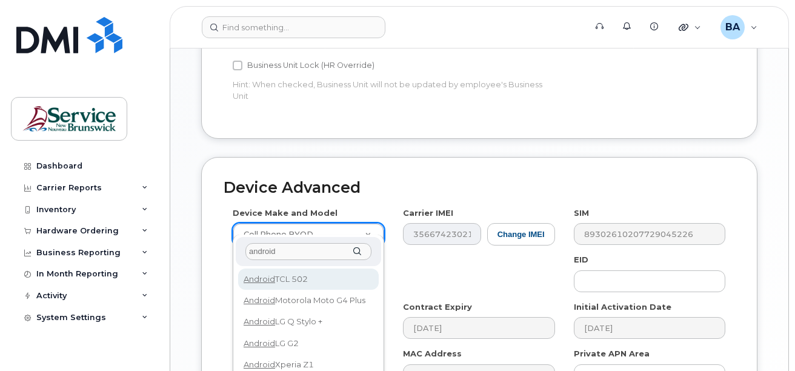
type input "android b"
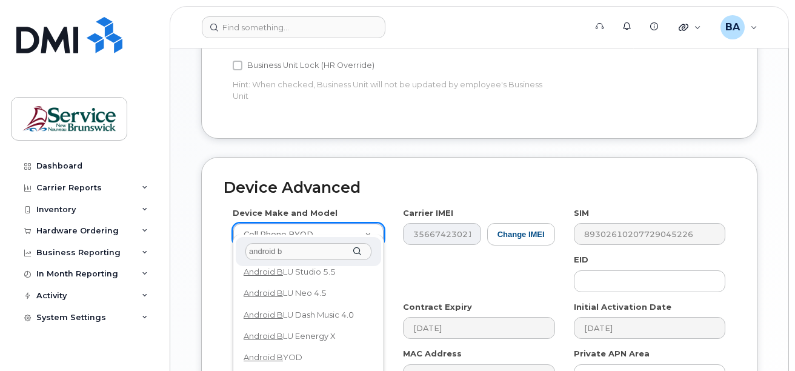
scroll to position [647, 0]
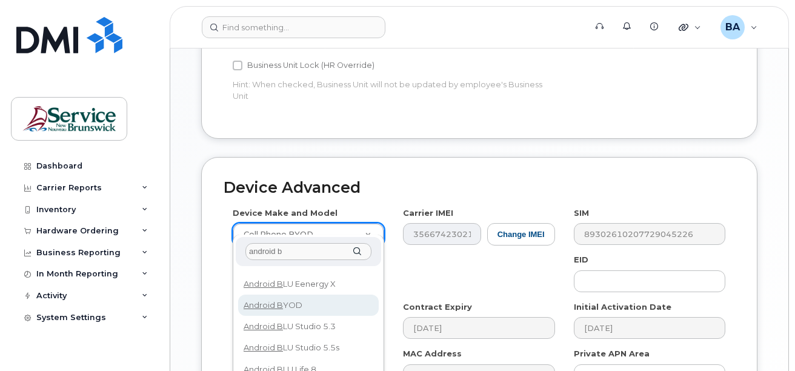
select select "2422"
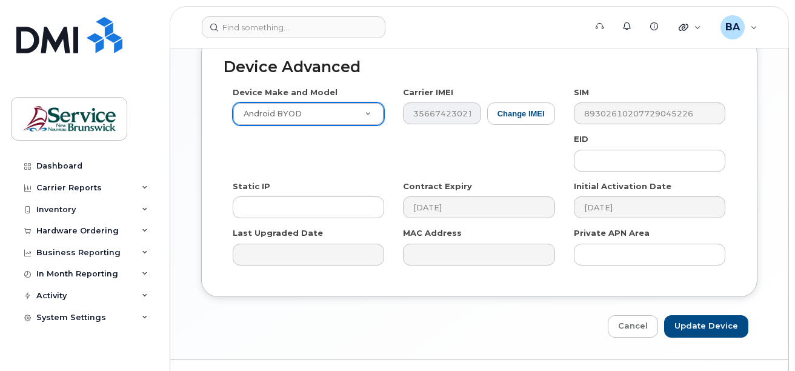
scroll to position [788, 0]
click at [697, 316] on input "Update Device" at bounding box center [706, 326] width 84 height 22
type input "Saving..."
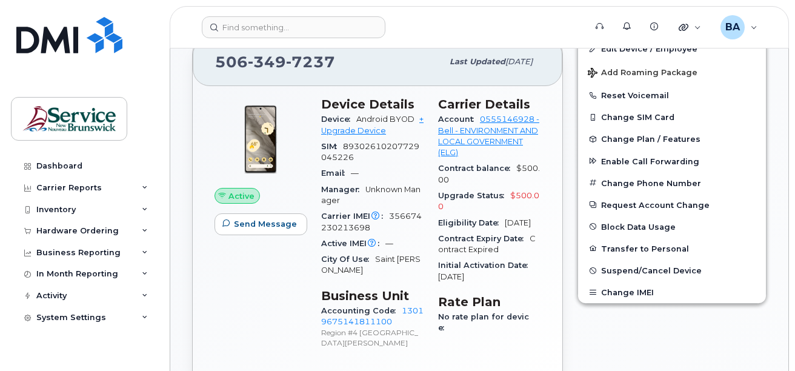
scroll to position [364, 0]
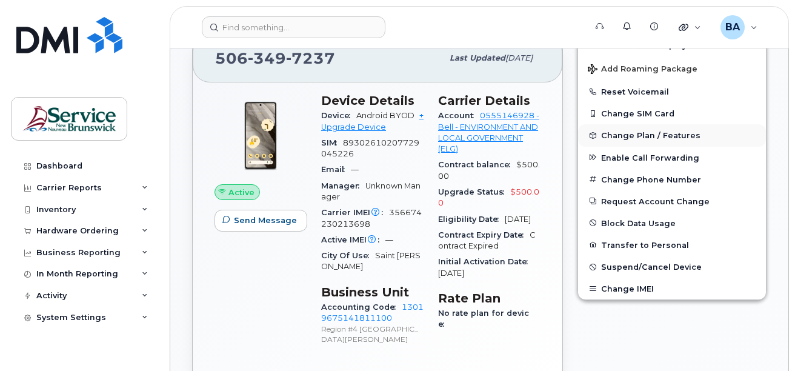
click at [631, 137] on span "Change Plan / Features" at bounding box center [650, 135] width 99 height 9
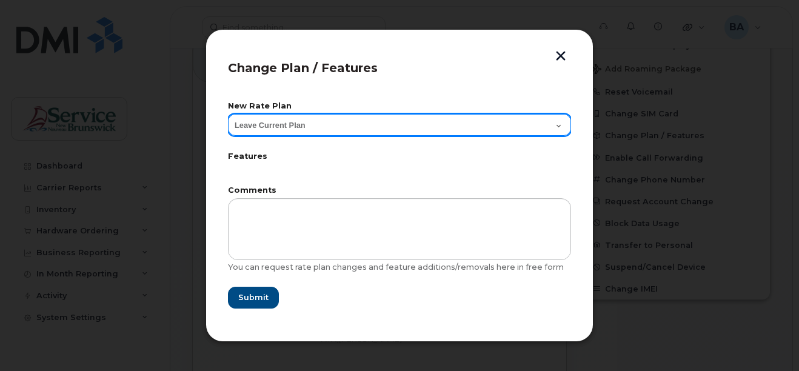
click at [275, 131] on select "Leave Current Plan Corporate Voice GNB BYOD Smartphone Flex 30D" at bounding box center [399, 125] width 343 height 22
select select "6892095"
click at [228, 114] on select "Leave Current Plan Corporate Voice GNB BYOD Smartphone Flex 30D" at bounding box center [399, 125] width 343 height 22
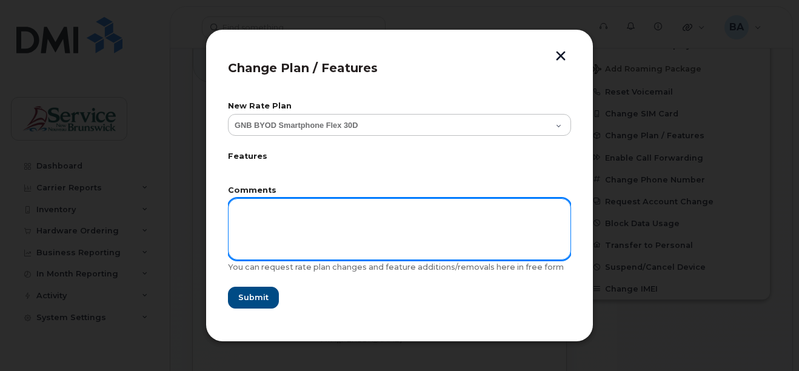
click at [283, 229] on textarea at bounding box center [399, 229] width 343 height 62
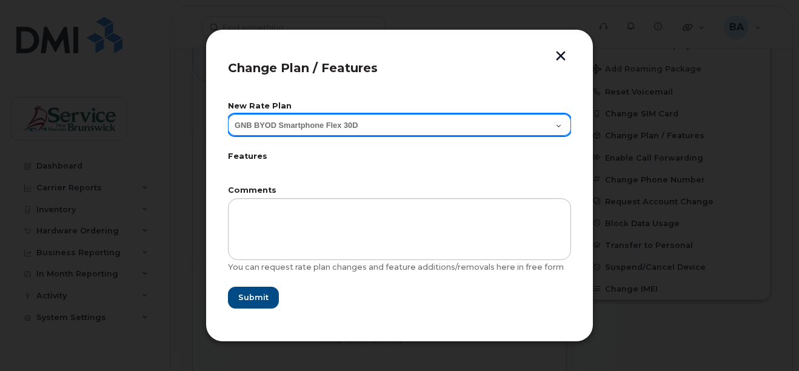
drag, startPoint x: 384, startPoint y: 128, endPoint x: 284, endPoint y: 127, distance: 100.0
click at [232, 118] on select "Leave Current Plan Corporate Voice GNB BYOD Smartphone Flex 30D" at bounding box center [399, 125] width 343 height 22
click at [367, 119] on select "Leave Current Plan Corporate Voice GNB BYOD Smartphone Flex 30D" at bounding box center [399, 125] width 343 height 22
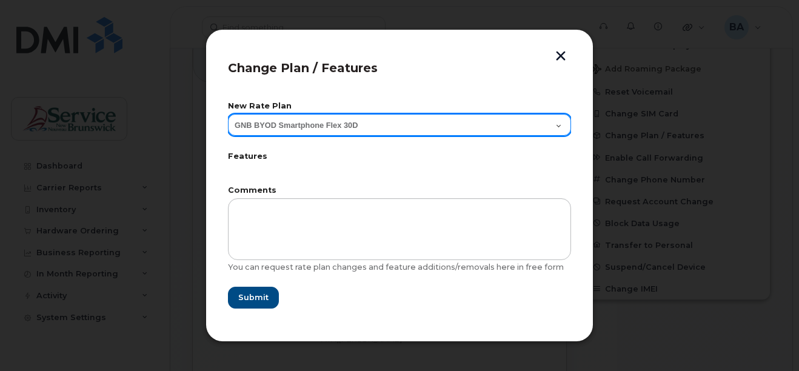
click at [367, 119] on select "Leave Current Plan Corporate Voice GNB BYOD Smartphone Flex 30D" at bounding box center [399, 125] width 343 height 22
click at [228, 114] on select "Leave Current Plan Corporate Voice GNB BYOD Smartphone Flex 30D" at bounding box center [399, 125] width 343 height 22
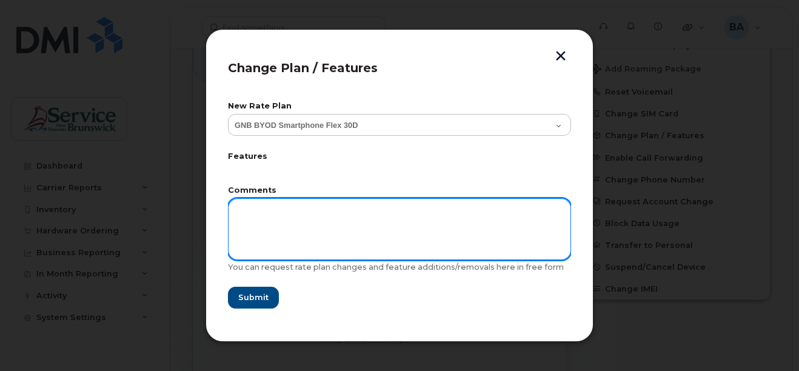
click at [275, 219] on textarea at bounding box center [399, 229] width 343 height 62
type textarea "Please update the plan to reflect"
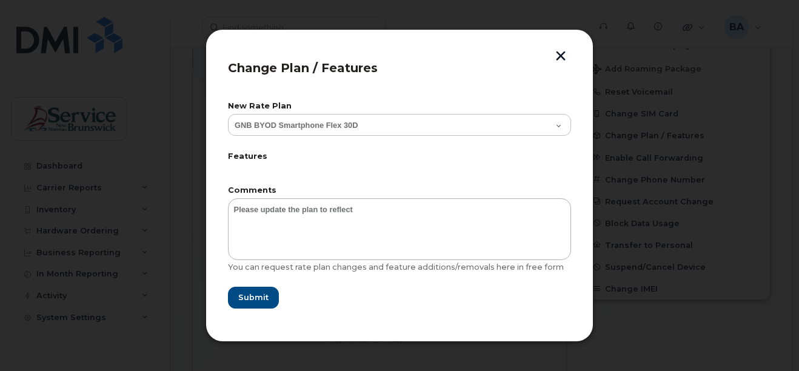
click at [356, 202] on textarea "Please update the plan to reflect" at bounding box center [399, 229] width 343 height 62
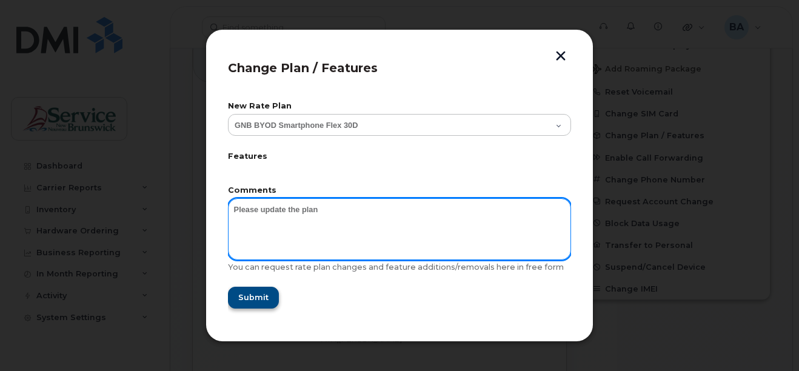
type textarea "Please update the plan"
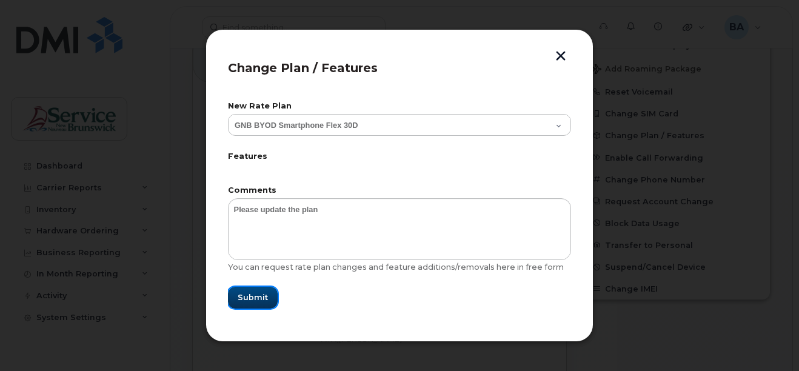
click at [253, 301] on span "Submit" at bounding box center [253, 298] width 30 height 12
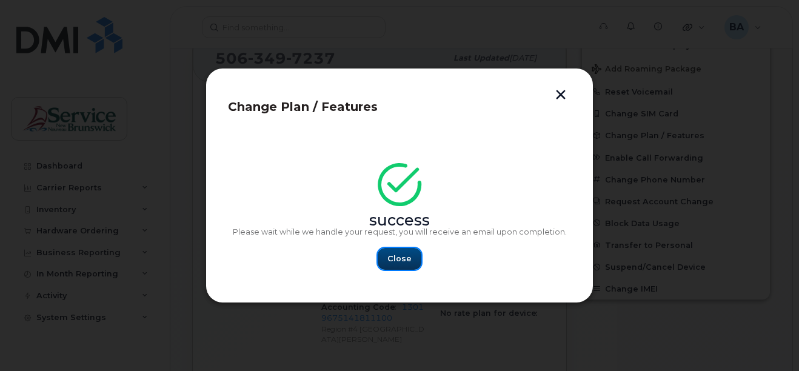
click at [396, 259] on span "Close" at bounding box center [399, 259] width 24 height 12
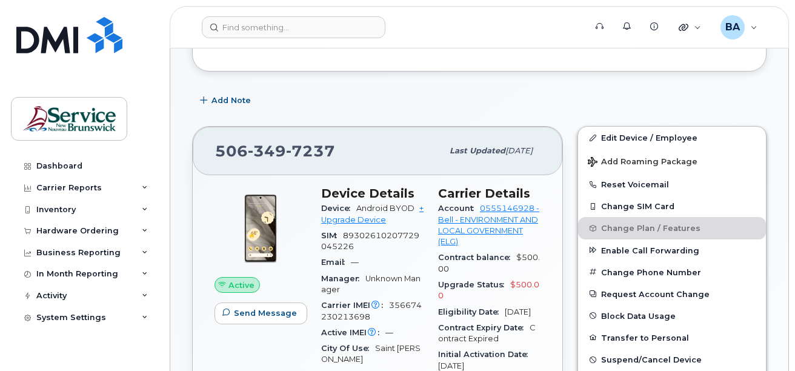
scroll to position [0, 0]
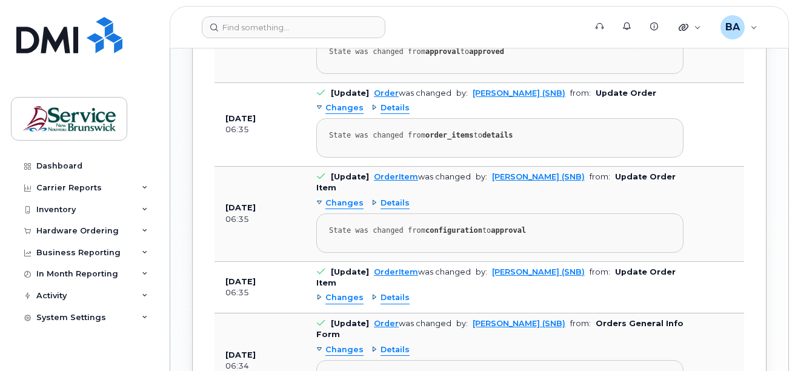
scroll to position [1297, 0]
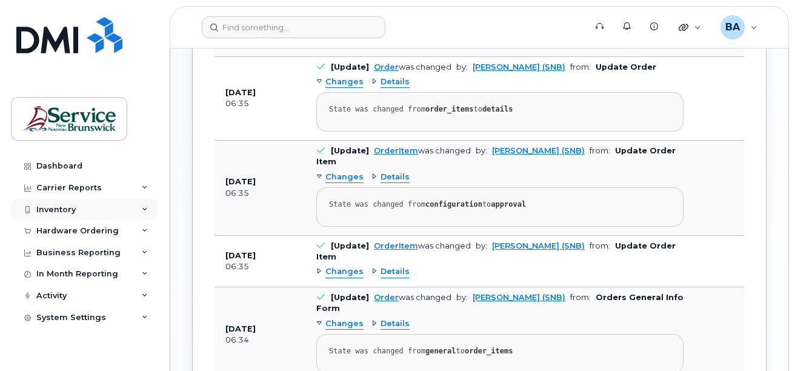
click at [38, 205] on div "Inventory" at bounding box center [55, 210] width 39 height 10
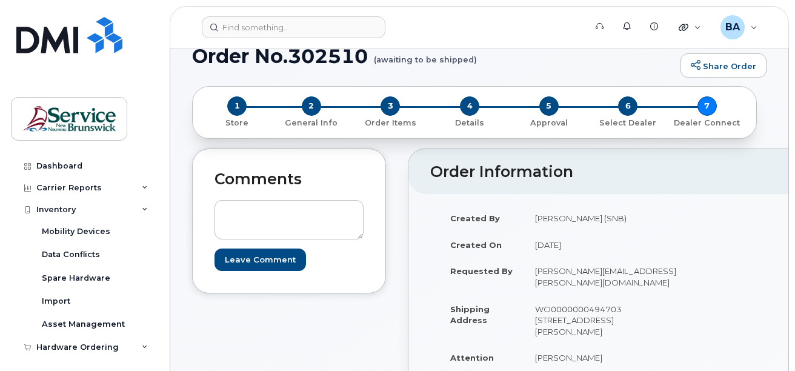
scroll to position [121, 0]
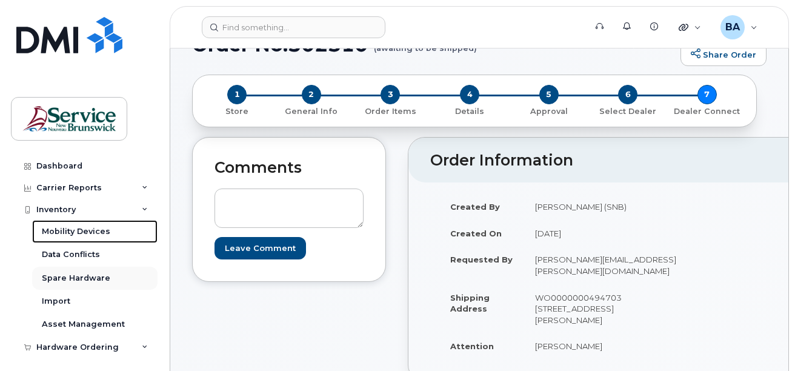
drag, startPoint x: 61, startPoint y: 232, endPoint x: 72, endPoint y: 269, distance: 39.0
click at [61, 232] on div "Mobility Devices" at bounding box center [76, 231] width 68 height 11
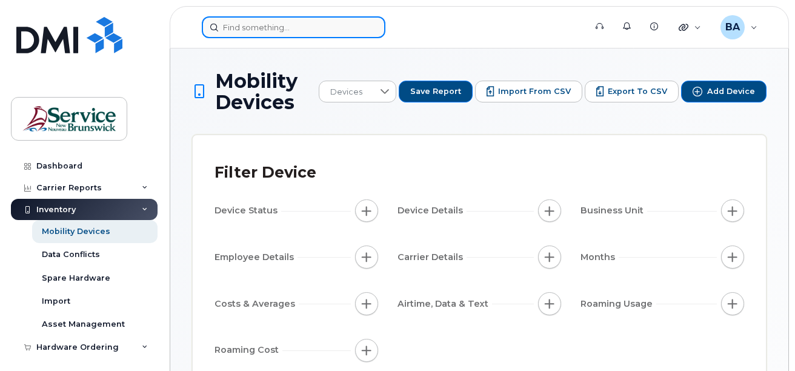
click at [250, 31] on input at bounding box center [294, 27] width 184 height 22
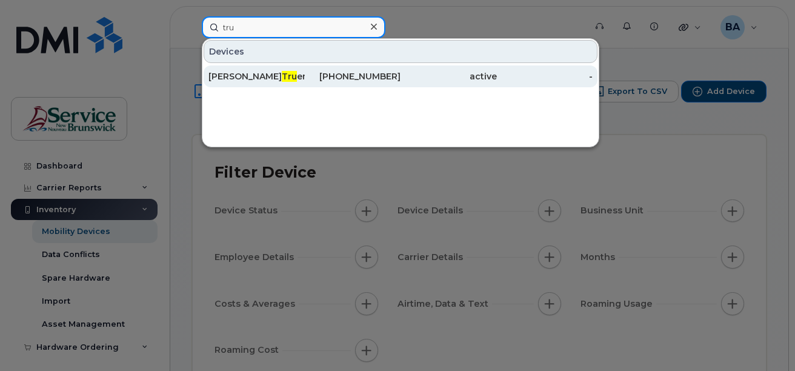
type input "tru"
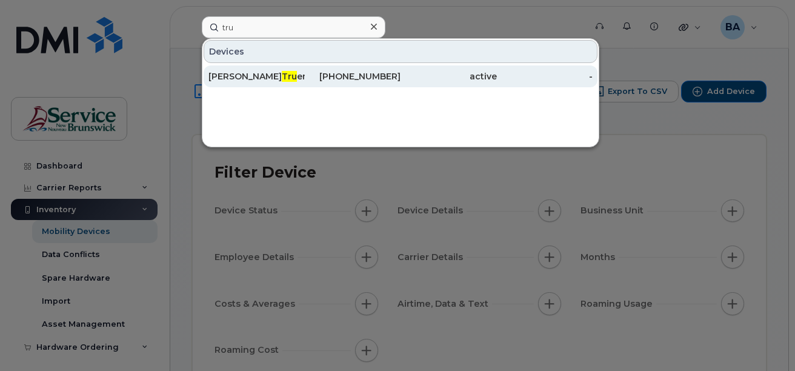
click at [236, 74] on div "[PERSON_NAME] [PERSON_NAME]" at bounding box center [257, 76] width 96 height 12
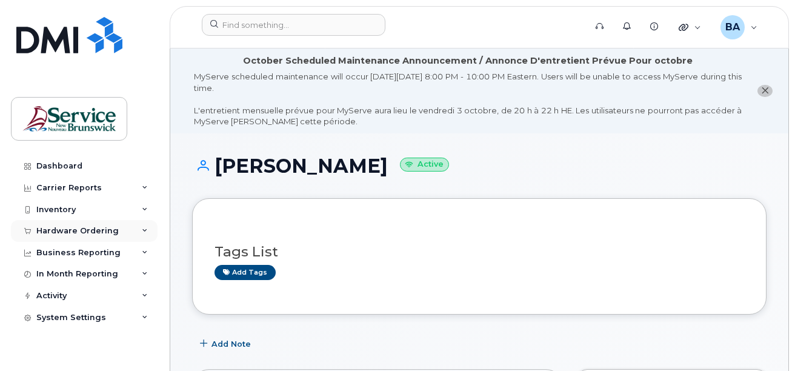
click at [68, 231] on div "Hardware Ordering" at bounding box center [77, 231] width 82 height 10
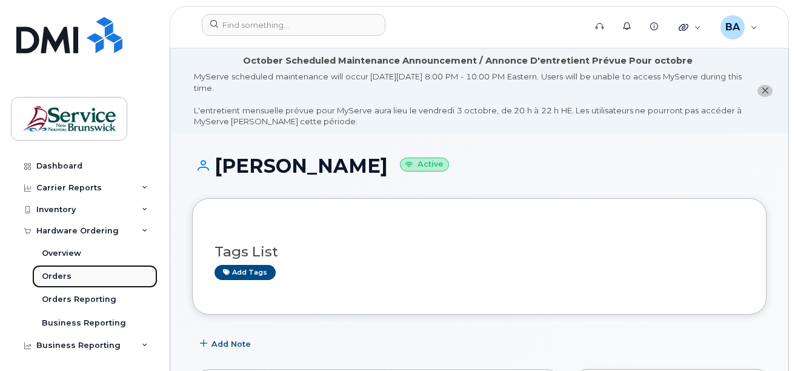
click at [47, 269] on link "Orders" at bounding box center [94, 276] width 125 height 23
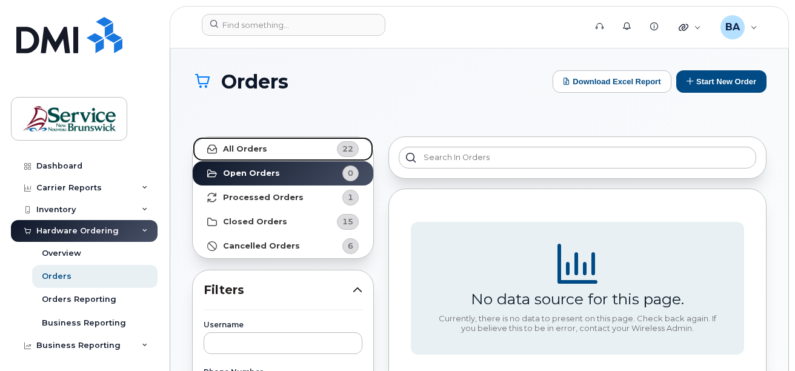
click at [266, 145] on link "All Orders 22" at bounding box center [283, 149] width 181 height 24
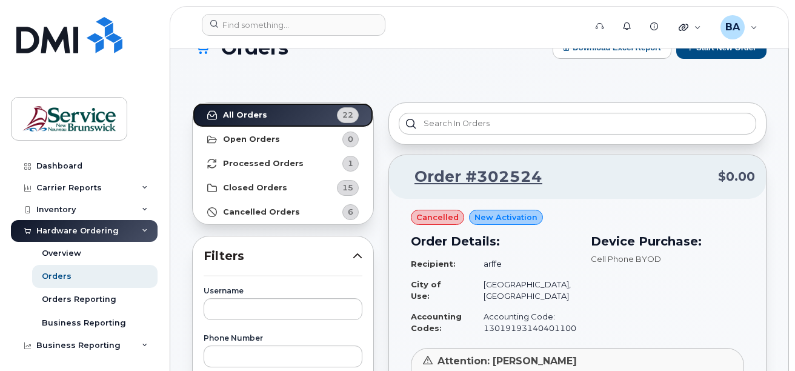
scroll to position [61, 0]
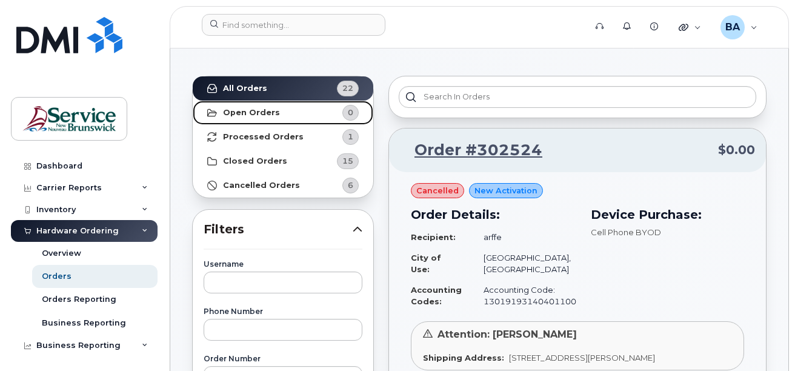
click at [251, 113] on strong "Open Orders" at bounding box center [251, 113] width 57 height 10
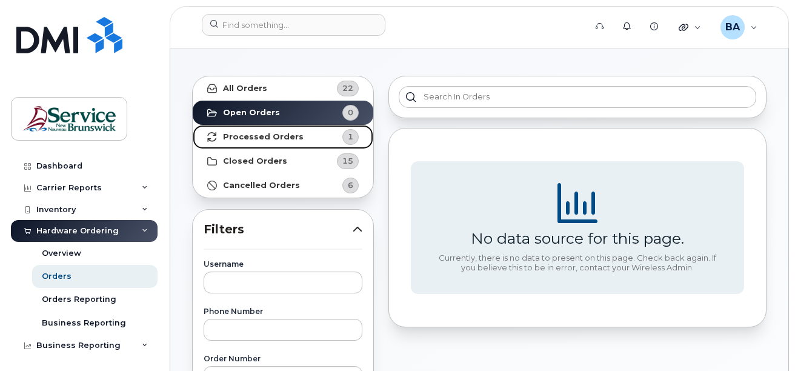
click at [255, 138] on strong "Processed Orders" at bounding box center [263, 137] width 81 height 10
